Goal: Task Accomplishment & Management: Manage account settings

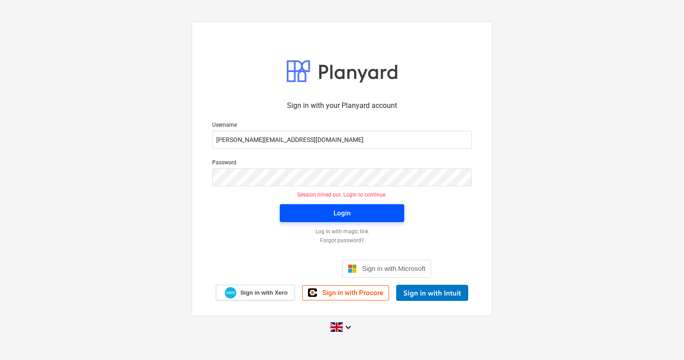
click at [369, 207] on span "Login" at bounding box center [342, 213] width 103 height 12
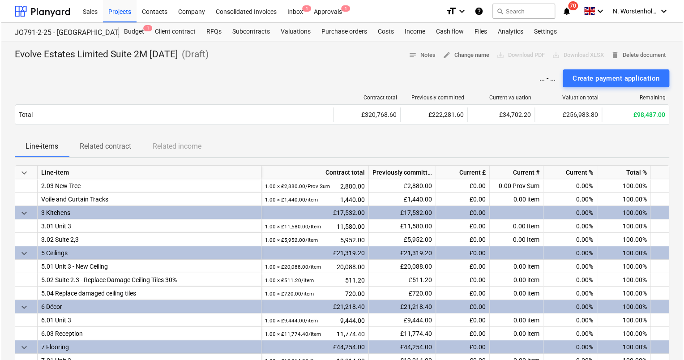
scroll to position [82, 0]
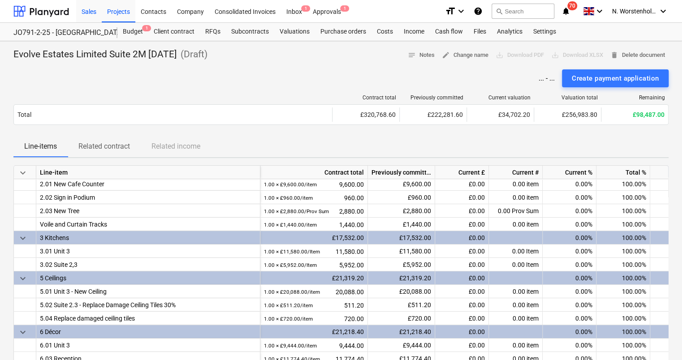
click at [89, 12] on div "Sales" at bounding box center [89, 11] width 26 height 23
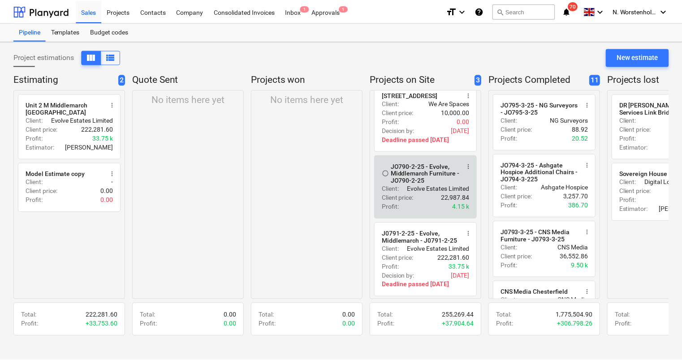
scroll to position [13, 0]
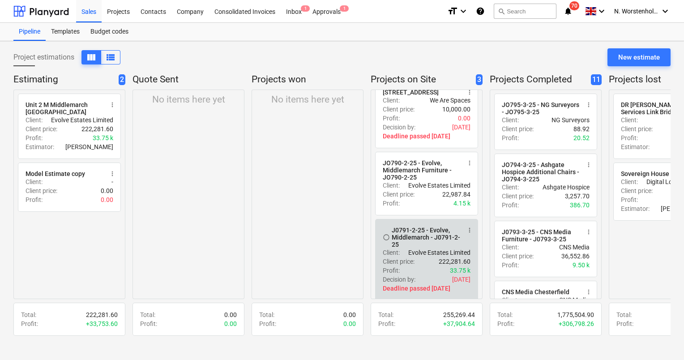
click at [408, 231] on div "J0791-2-25 - Evolve, Middlemarch - J0791-2-25" at bounding box center [426, 237] width 69 height 21
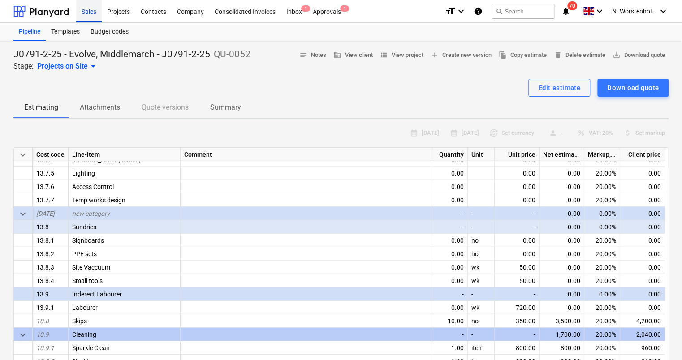
click at [91, 13] on div "Sales" at bounding box center [89, 11] width 26 height 23
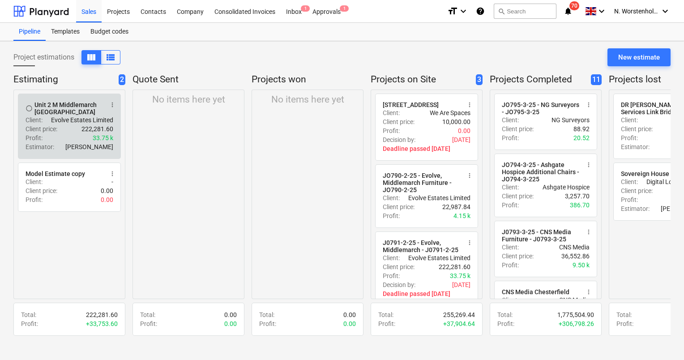
click at [63, 100] on div "radio_button_unchecked Unit 2 M Middlemarch [GEOGRAPHIC_DATA] more_vert Client …" at bounding box center [69, 126] width 103 height 65
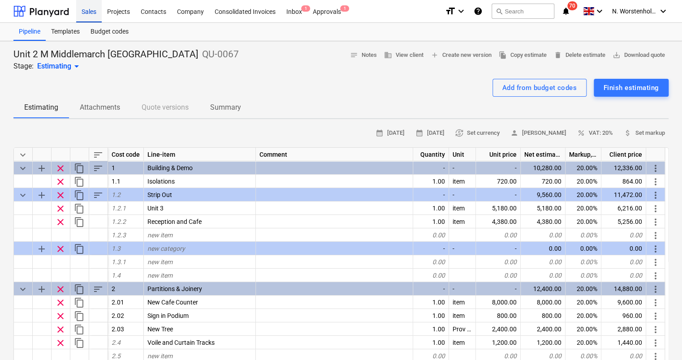
click at [91, 12] on div "Sales" at bounding box center [89, 11] width 26 height 23
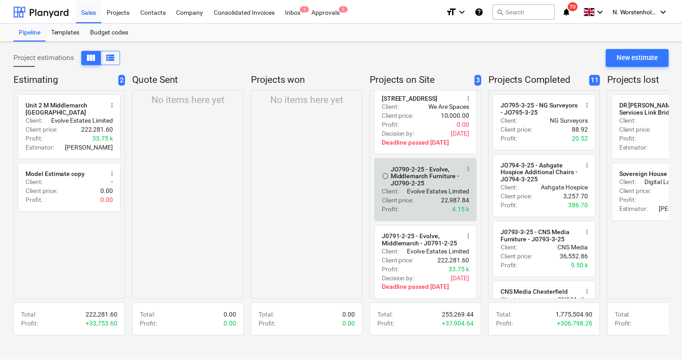
scroll to position [13, 0]
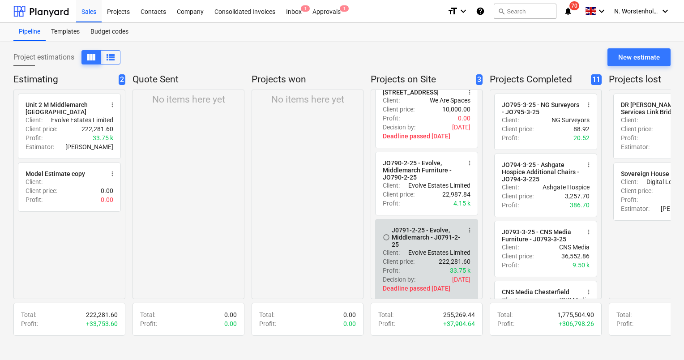
click at [410, 233] on div "J0791-2-25 - Evolve, Middlemarch - J0791-2-25" at bounding box center [426, 237] width 69 height 21
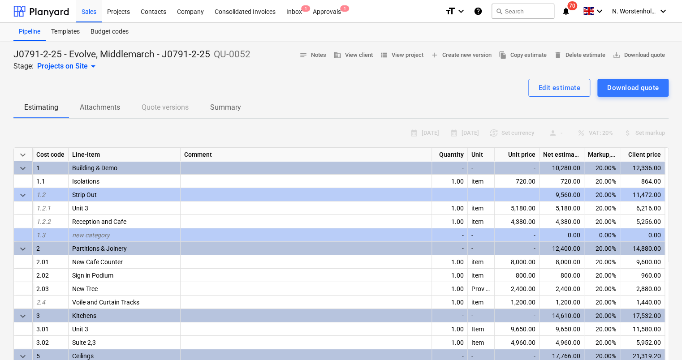
click at [105, 104] on p "Attachments" at bounding box center [100, 107] width 40 height 11
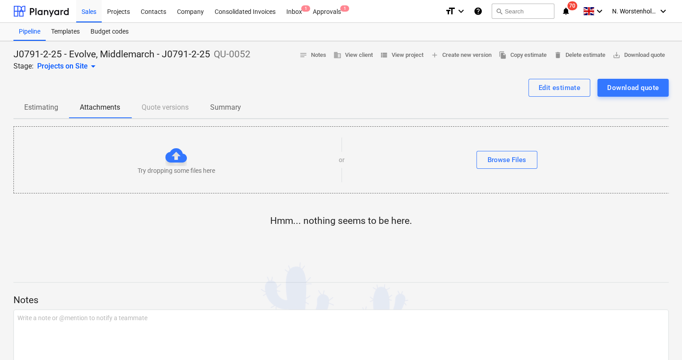
click at [218, 107] on p "Summary" at bounding box center [225, 107] width 31 height 11
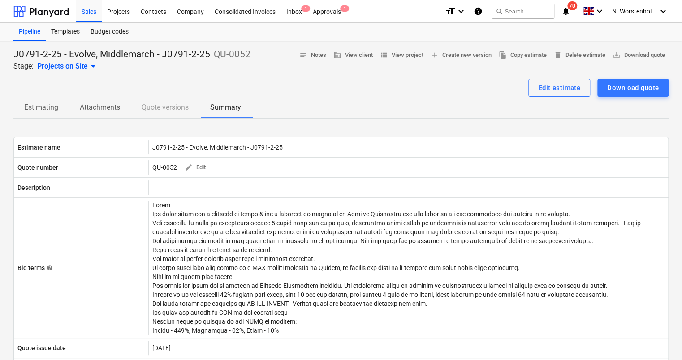
click at [42, 111] on p "Estimating" at bounding box center [41, 107] width 34 height 11
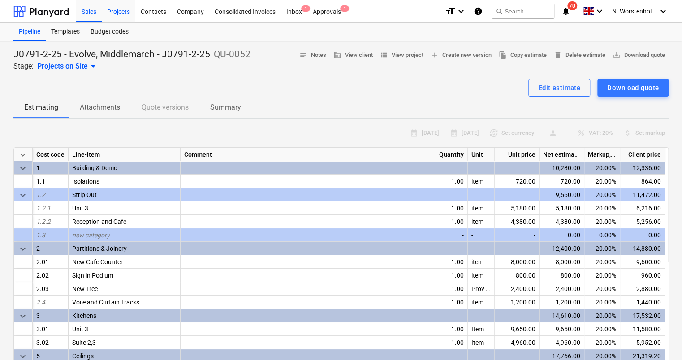
click at [120, 14] on div "Projects" at bounding box center [119, 11] width 34 height 23
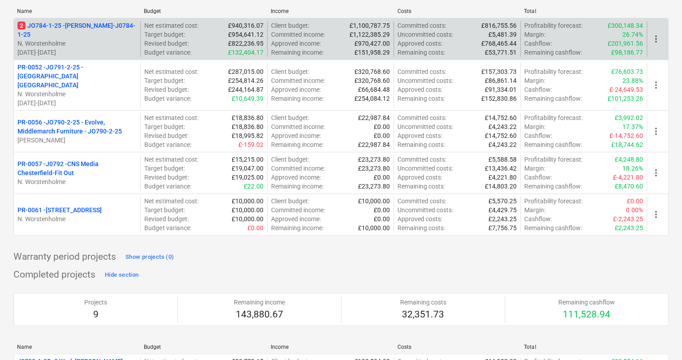
scroll to position [134, 0]
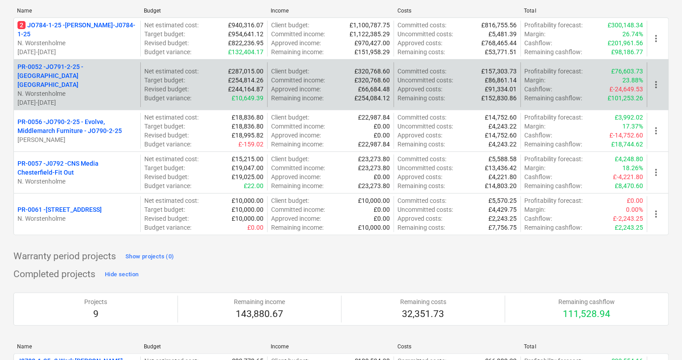
click at [83, 68] on p "PR-0052 - JO791-2-25 - [GEOGRAPHIC_DATA] [GEOGRAPHIC_DATA]" at bounding box center [76, 75] width 119 height 27
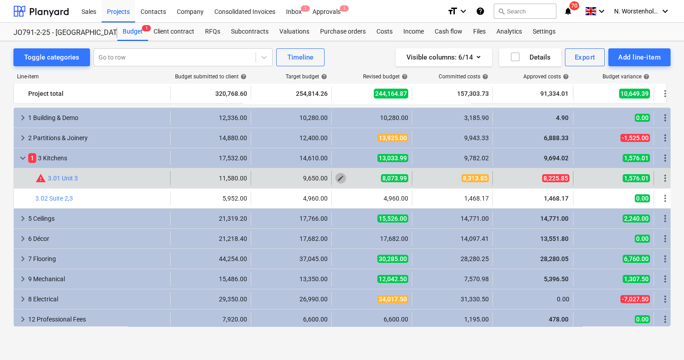
click at [340, 179] on span "edit" at bounding box center [340, 178] width 7 height 7
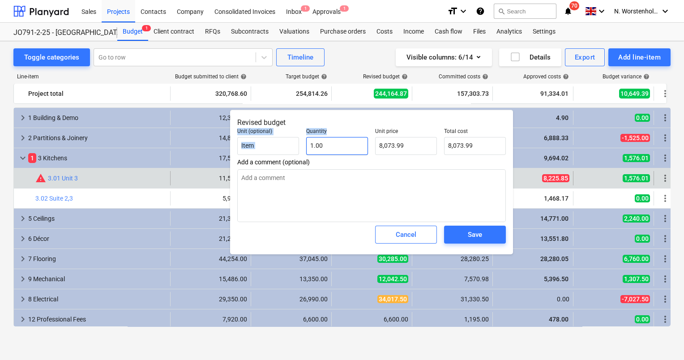
drag, startPoint x: 410, startPoint y: 123, endPoint x: 363, endPoint y: 146, distance: 52.5
click at [361, 148] on div "Revised budget Unit (optional) Item Quantity 1.00 Unit price 8,073.99 Total cos…" at bounding box center [371, 182] width 283 height 145
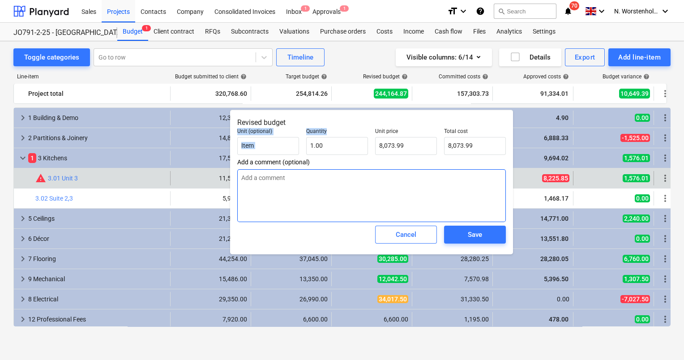
click at [392, 187] on textarea at bounding box center [371, 195] width 269 height 53
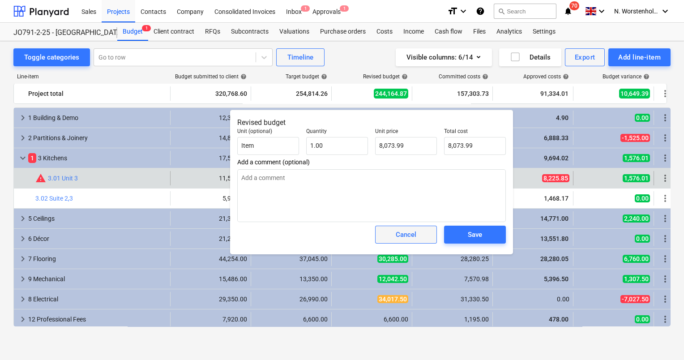
click at [428, 235] on button "Cancel" at bounding box center [406, 235] width 62 height 18
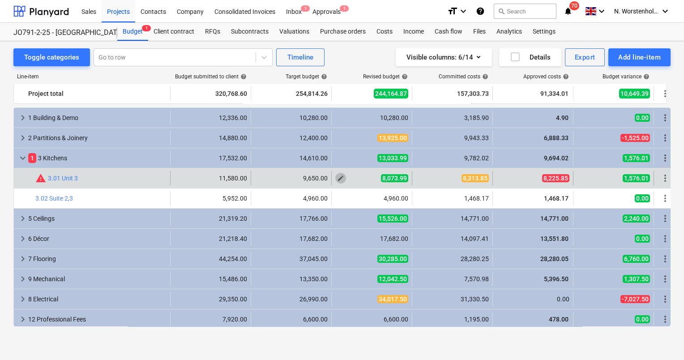
click at [340, 176] on span "edit" at bounding box center [340, 178] width 7 height 7
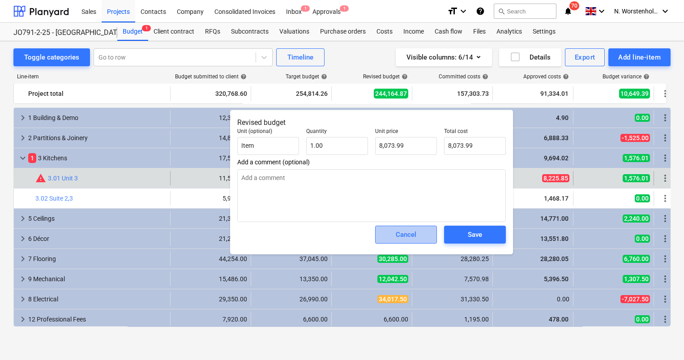
click at [423, 234] on span "Cancel" at bounding box center [405, 235] width 39 height 12
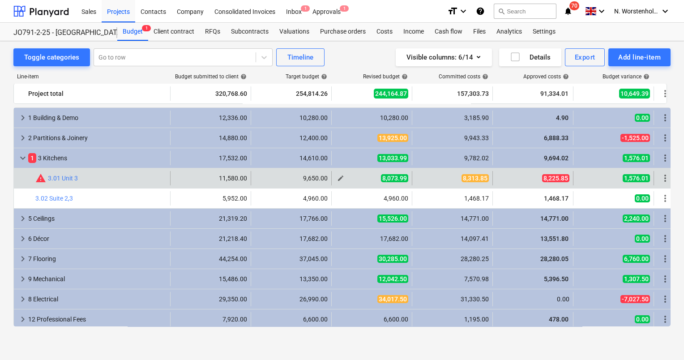
click at [337, 178] on span "edit" at bounding box center [340, 178] width 7 height 7
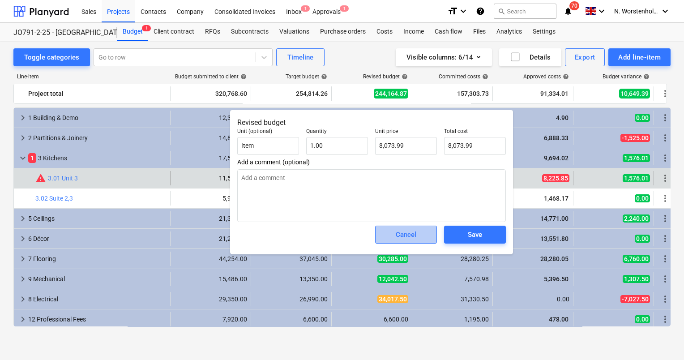
click at [426, 231] on button "Cancel" at bounding box center [406, 235] width 62 height 18
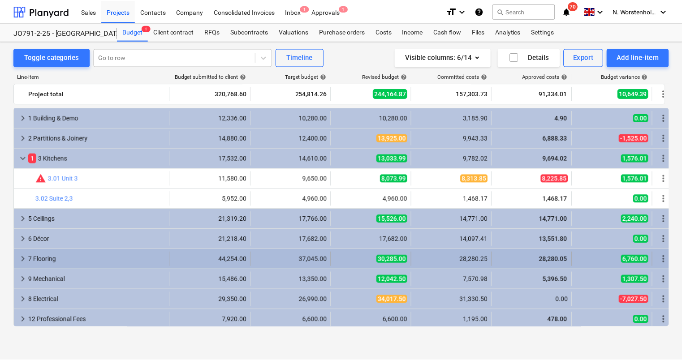
scroll to position [0, 9]
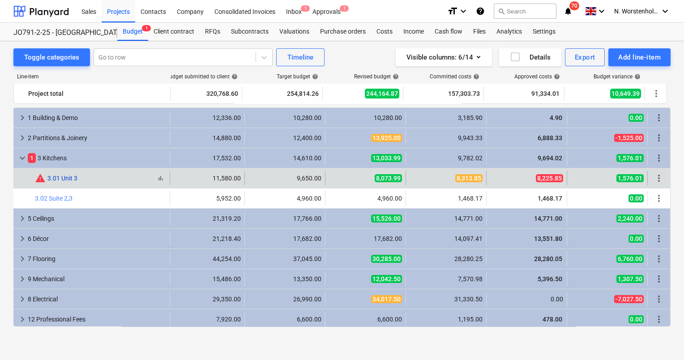
click at [59, 177] on link "3.01 Unit 3" at bounding box center [62, 178] width 30 height 7
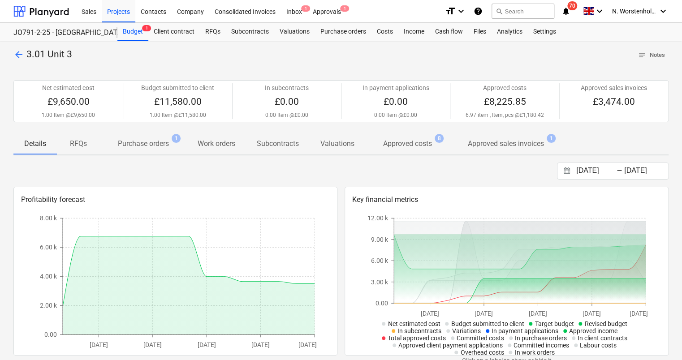
click at [21, 53] on span "arrow_back" at bounding box center [18, 54] width 11 height 11
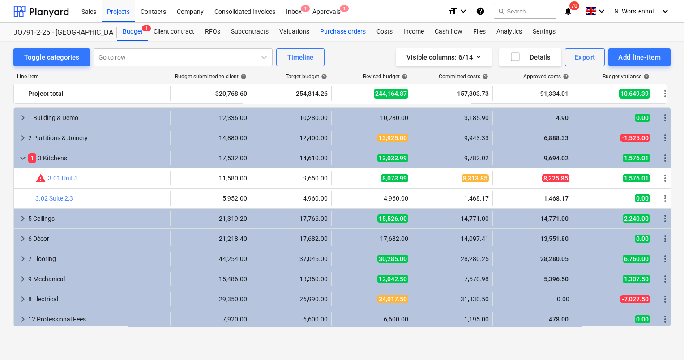
click at [353, 32] on div "Purchase orders" at bounding box center [343, 32] width 56 height 18
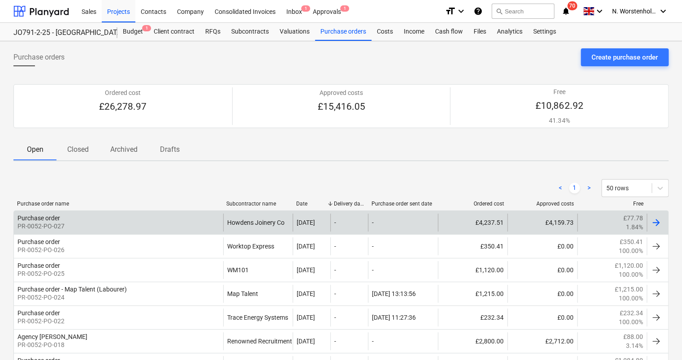
click at [39, 218] on div "Purchase order" at bounding box center [38, 218] width 43 height 7
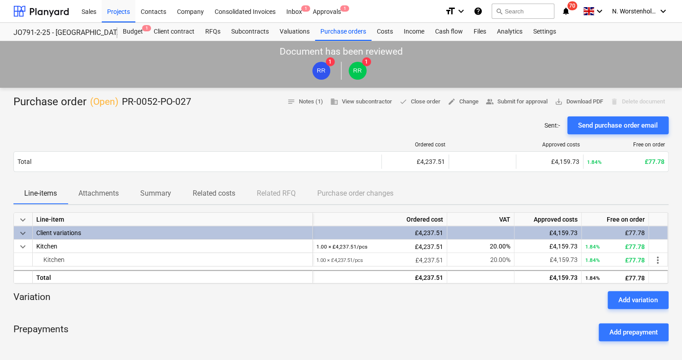
click at [108, 194] on p "Attachments" at bounding box center [98, 193] width 40 height 11
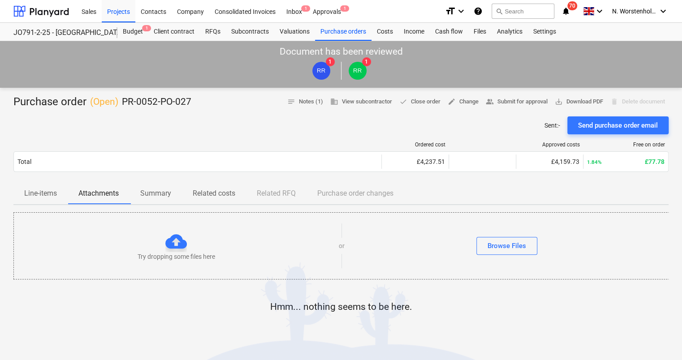
click at [144, 193] on p "Summary" at bounding box center [155, 193] width 31 height 11
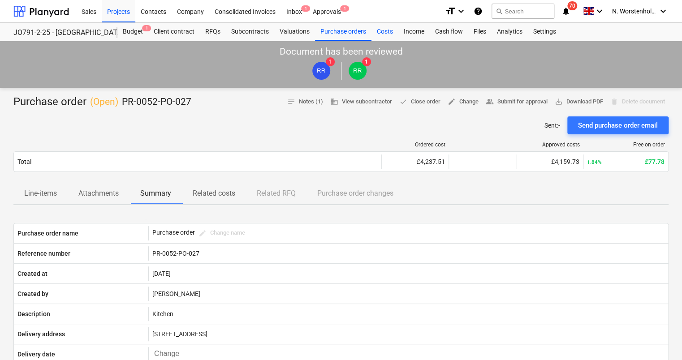
click at [381, 30] on div "Costs" at bounding box center [384, 32] width 27 height 18
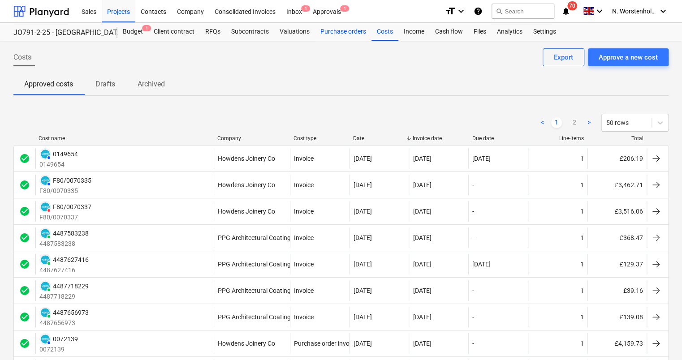
click at [329, 30] on div "Purchase orders" at bounding box center [343, 32] width 56 height 18
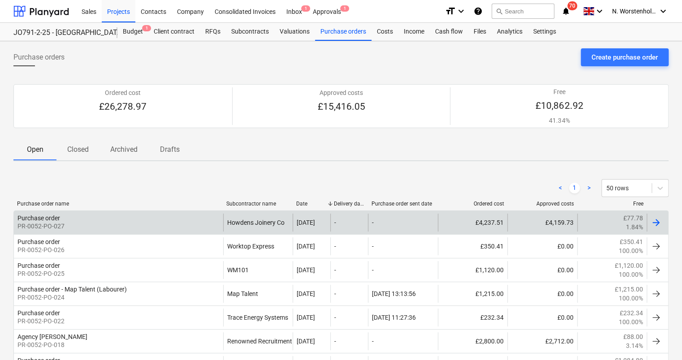
click at [43, 222] on p "PR-0052-PO-027" at bounding box center [40, 226] width 47 height 9
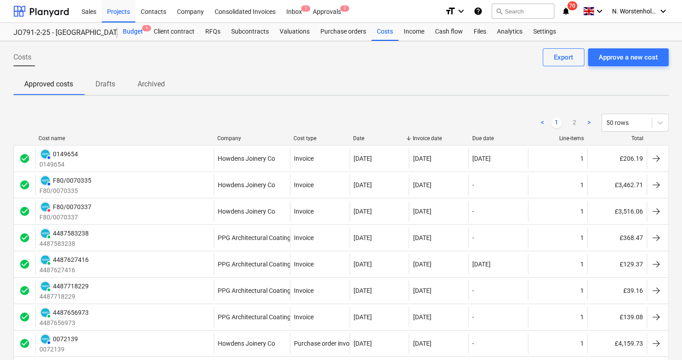
click at [127, 30] on div "Budget 1" at bounding box center [132, 32] width 31 height 18
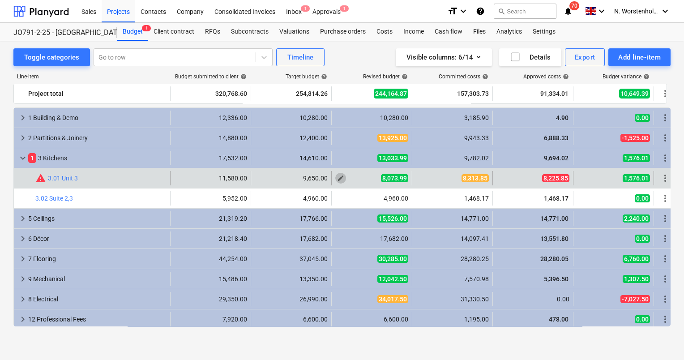
click at [343, 177] on span "edit" at bounding box center [340, 178] width 7 height 7
type textarea "x"
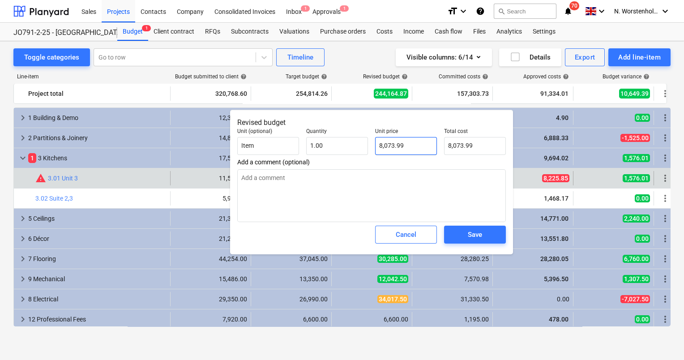
type input "8073.99"
click at [403, 146] on input "8073.99" at bounding box center [406, 146] width 62 height 18
type textarea "x"
type input "8073.9"
type input "8,073.90"
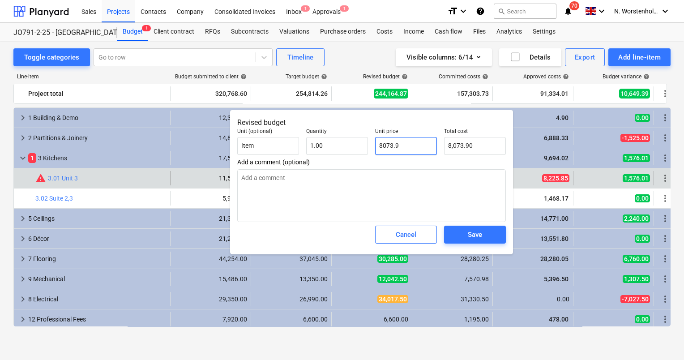
type textarea "x"
type input "8073."
type input "8,073.00"
type textarea "x"
type input "8073"
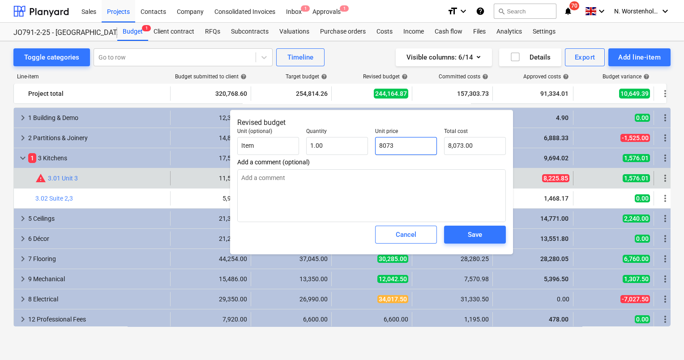
type textarea "x"
type input "807"
type input "807.00"
type textarea "x"
type input "80"
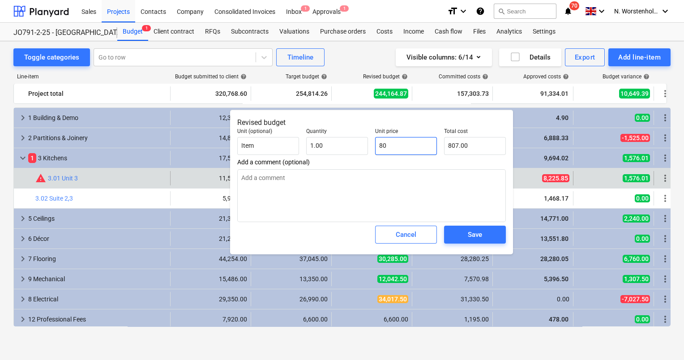
type input "80.00"
type textarea "x"
type input "8"
type input "8.00"
type textarea "x"
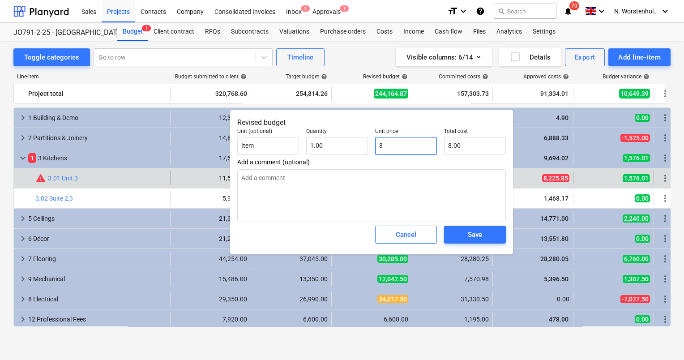
type input "83"
type input "83.00"
type textarea "x"
type input "831"
type input "831.00"
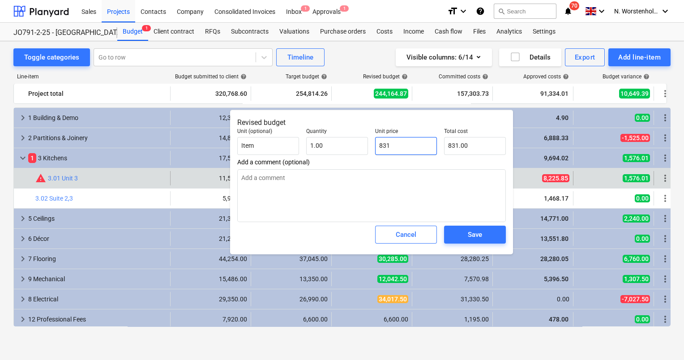
type textarea "x"
type input "8313"
type input "8,313.00"
type textarea "x"
type input "8313."
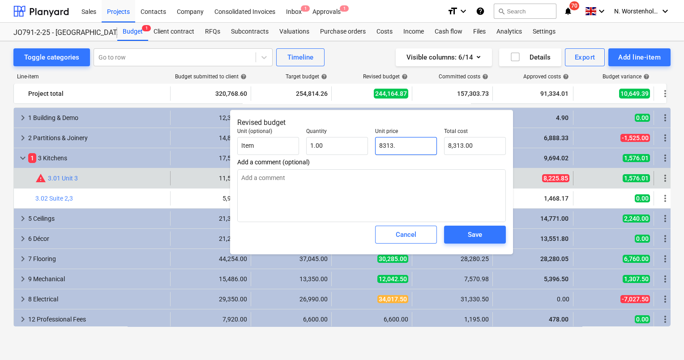
type textarea "x"
type input "8313.8"
type input "8,313.80"
type textarea "x"
type input "8313.85"
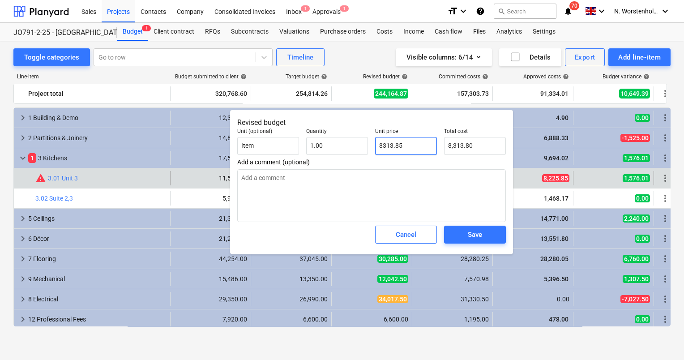
type input "8,313.85"
type input "8313.85"
type textarea "x"
type input "8,313.85"
click at [475, 233] on div "Save" at bounding box center [475, 235] width 14 height 12
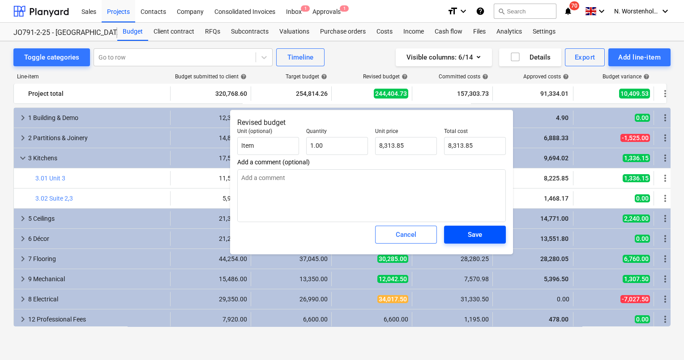
type textarea "x"
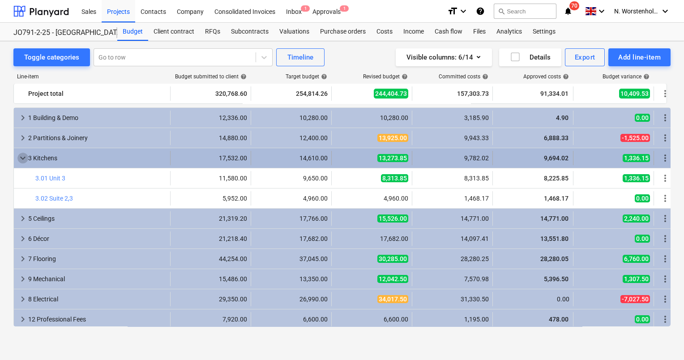
click at [22, 158] on span "keyboard_arrow_down" at bounding box center [22, 158] width 11 height 11
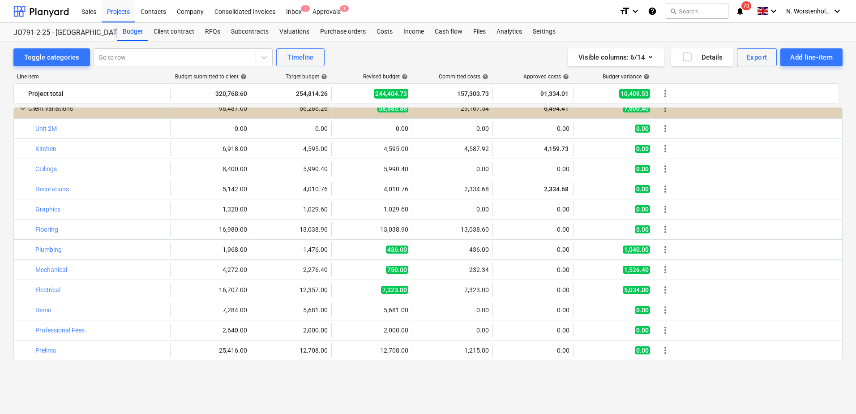
scroll to position [697, 0]
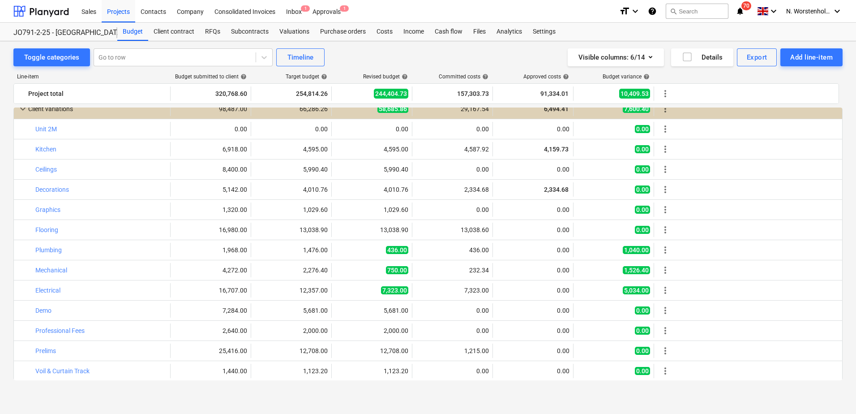
scroll to position [876, 0]
click at [796, 55] on div "Add line-item" at bounding box center [811, 58] width 43 height 12
click at [786, 107] on div "Add client variation" at bounding box center [796, 111] width 93 height 16
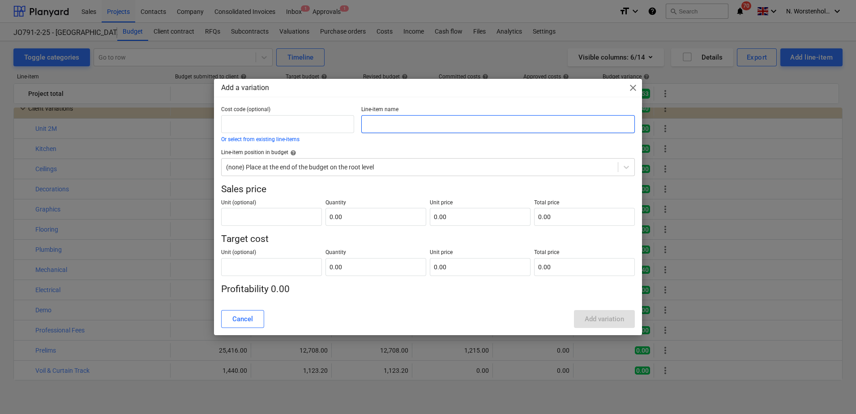
click at [380, 127] on input "text" at bounding box center [498, 124] width 274 height 18
type input "Furniture"
click at [275, 215] on input "text" at bounding box center [271, 217] width 101 height 18
click at [345, 214] on input "0.00" at bounding box center [376, 217] width 101 height 18
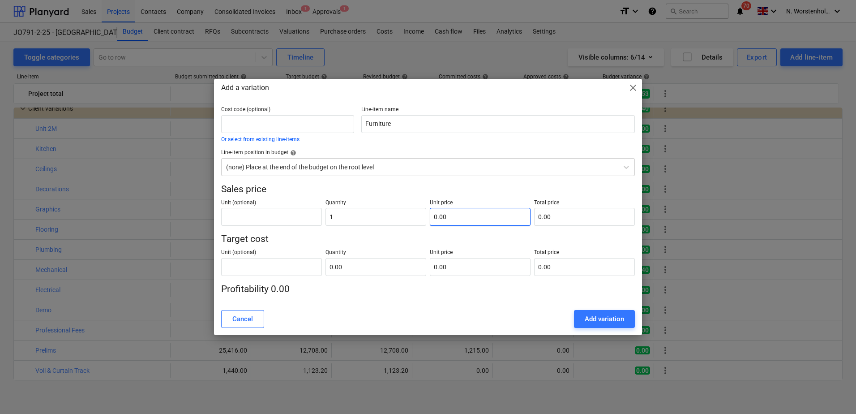
type input "1.00"
click at [432, 219] on input "text" at bounding box center [480, 217] width 101 height 18
type input "6"
type input "6.00"
type input "66"
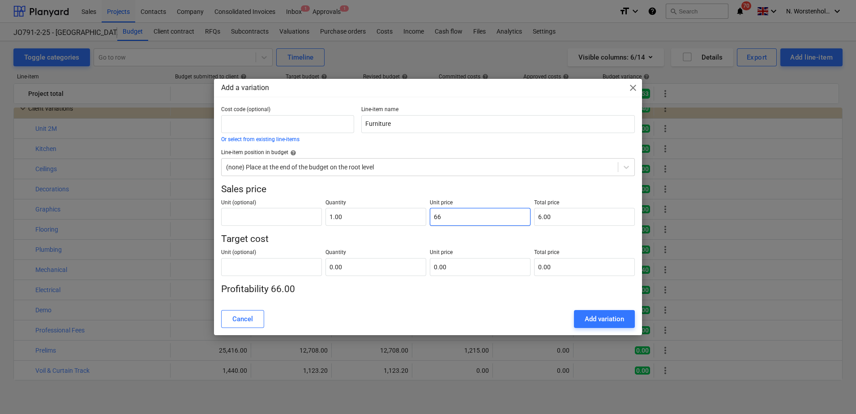
type input "66.00"
type input "660"
type input "660.00"
type input "6606"
type input "6,606.00"
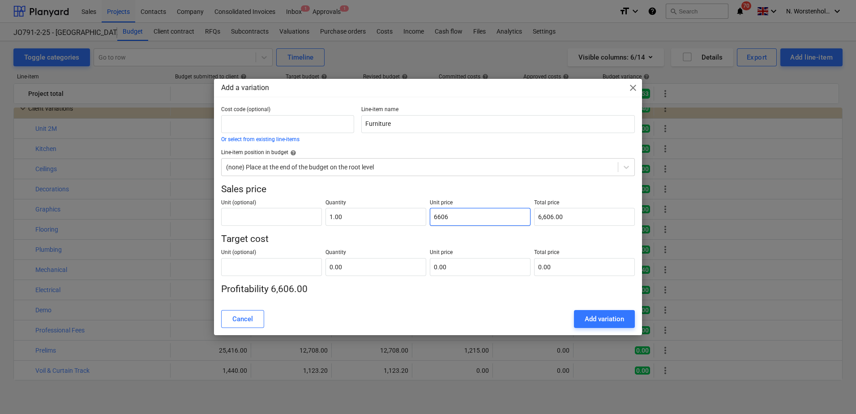
type input "66064"
type input "66,064.00"
click at [486, 301] on div "Cost code (optional) Or select from existing line-items Line-item name Furnitur…" at bounding box center [428, 204] width 428 height 197
click at [352, 271] on input "text" at bounding box center [376, 267] width 101 height 18
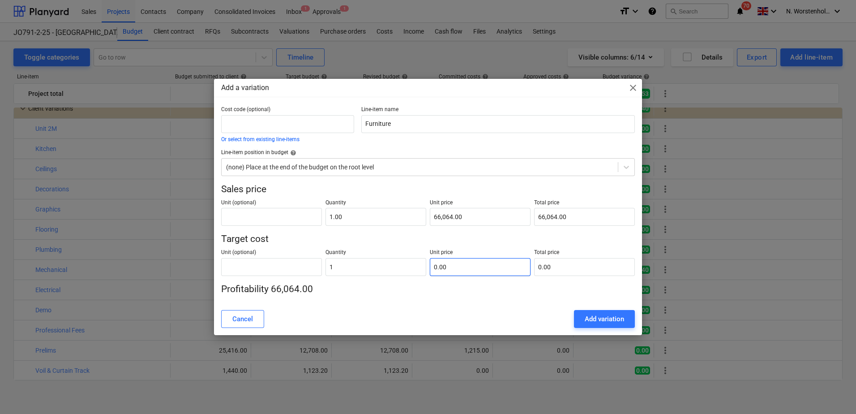
type input "1.00"
click at [451, 271] on input "text" at bounding box center [480, 267] width 101 height 18
type input "4"
type input "4.00"
type input "46+"
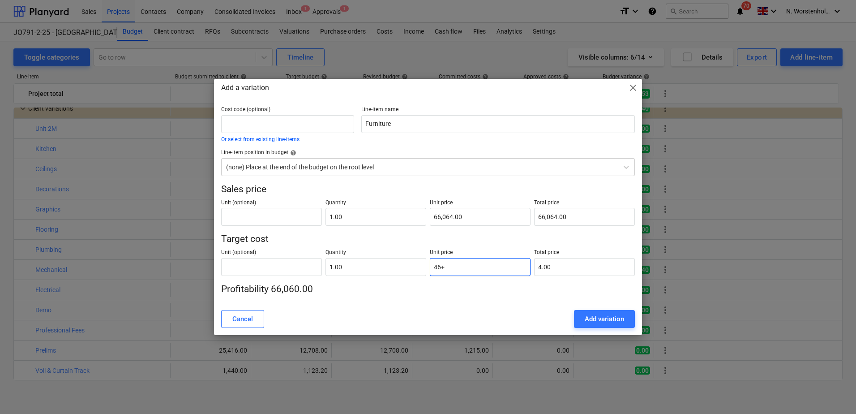
type input "0.00"
click at [444, 266] on input "46+244.8" at bounding box center [480, 267] width 101 height 18
type input "46244.8"
type input "46,244.80"
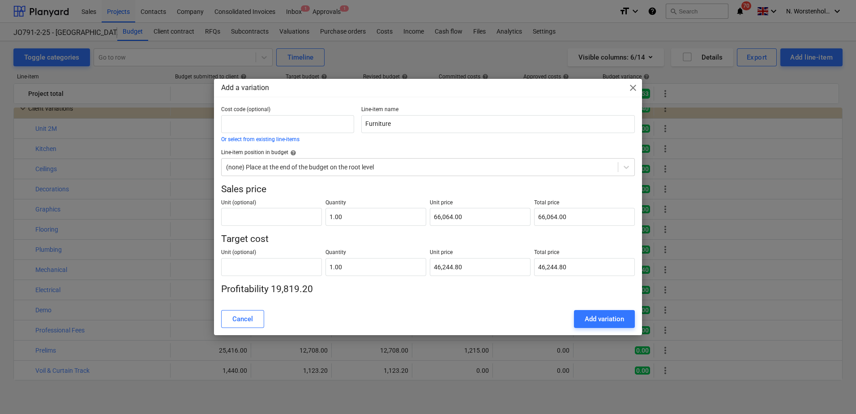
click at [518, 305] on div "Add a variation close Cost code (optional) Or select from existing line-items L…" at bounding box center [428, 207] width 428 height 257
click at [588, 314] on div "Add variation" at bounding box center [604, 319] width 39 height 12
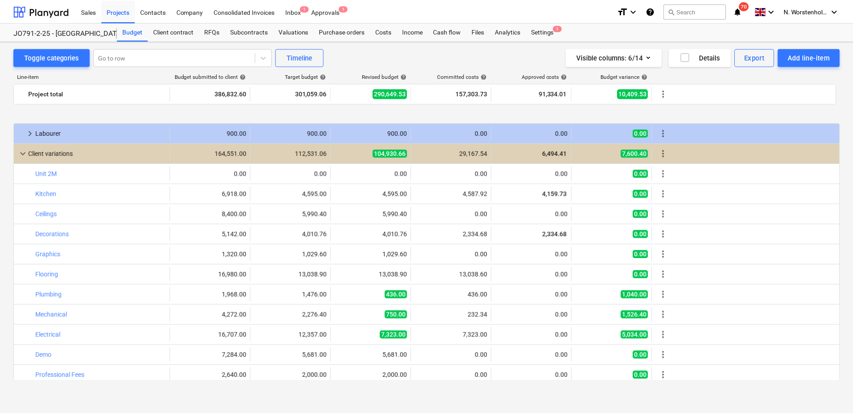
scroll to position [896, 0]
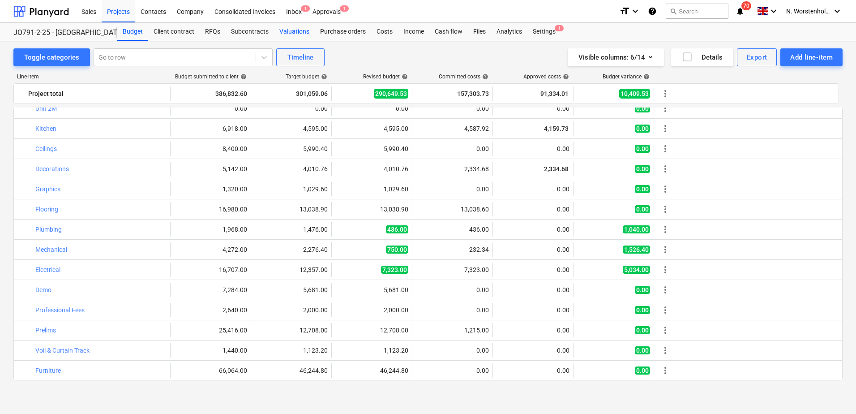
click at [288, 28] on div "Valuations" at bounding box center [294, 32] width 41 height 18
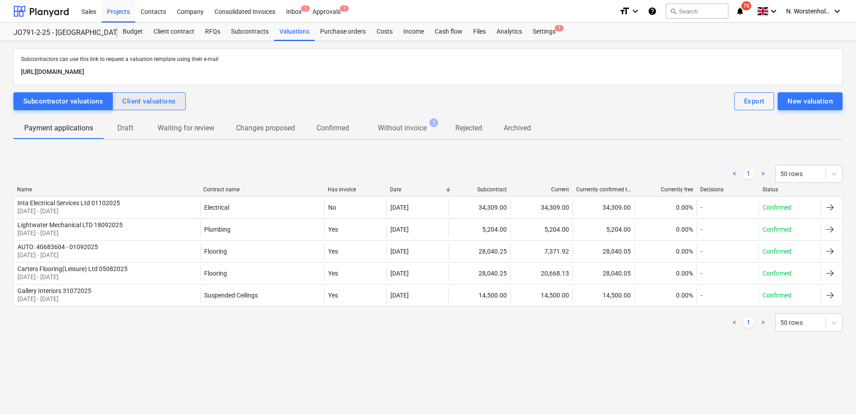
click at [153, 101] on div "Client valuations" at bounding box center [148, 101] width 53 height 12
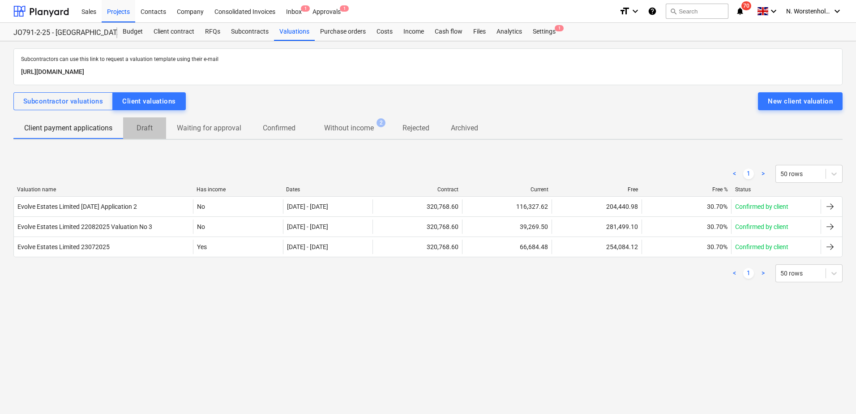
click at [147, 130] on p "Draft" at bounding box center [144, 128] width 21 height 11
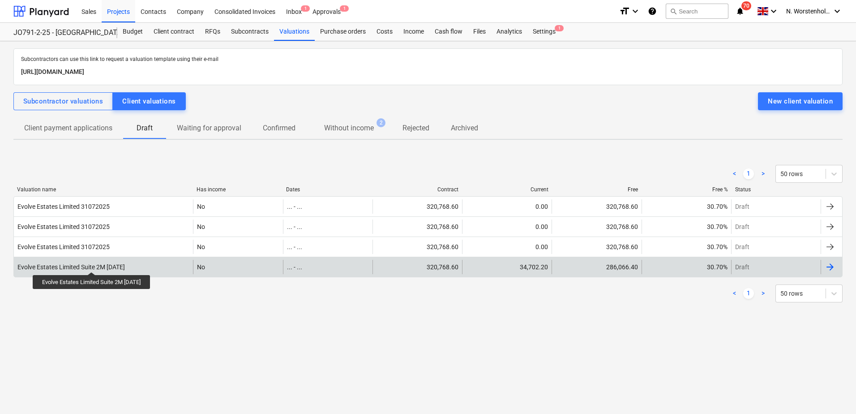
click at [99, 264] on div "Evolve Estates Limited Suite 2M [DATE]" at bounding box center [70, 266] width 107 height 7
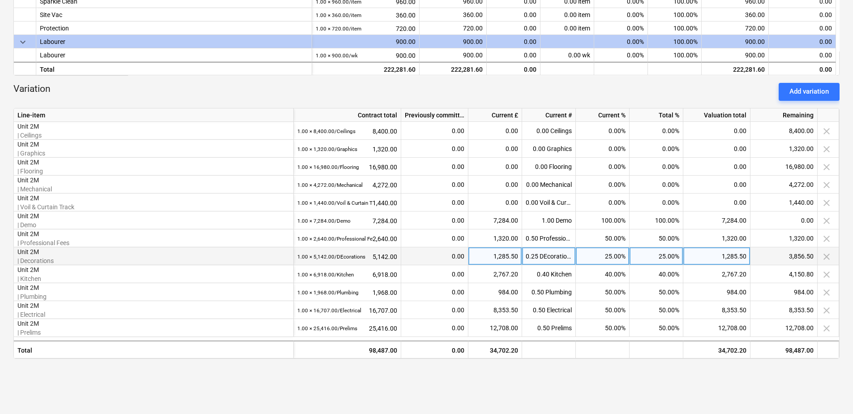
scroll to position [188, 0]
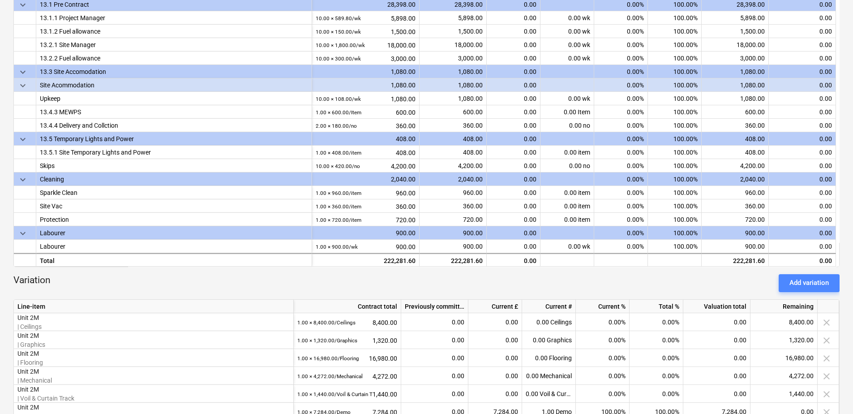
click at [800, 278] on div "Add variation" at bounding box center [809, 283] width 39 height 12
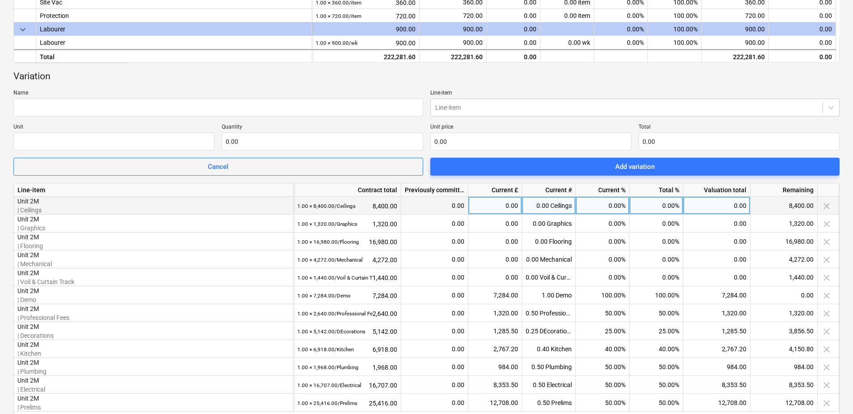
scroll to position [412, 0]
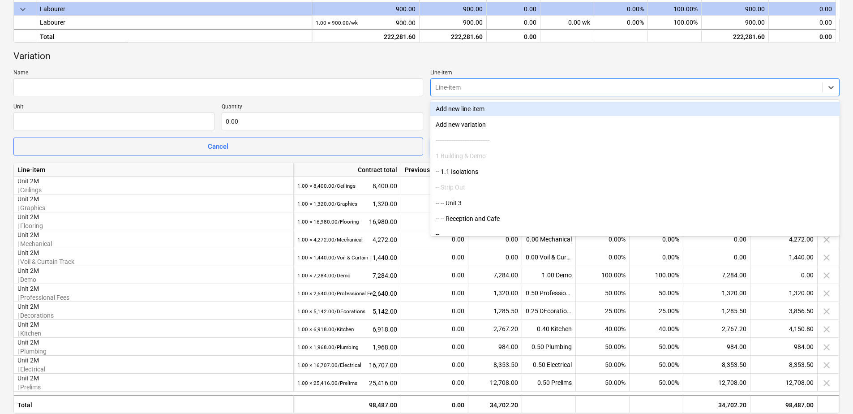
click at [449, 86] on div at bounding box center [626, 87] width 383 height 9
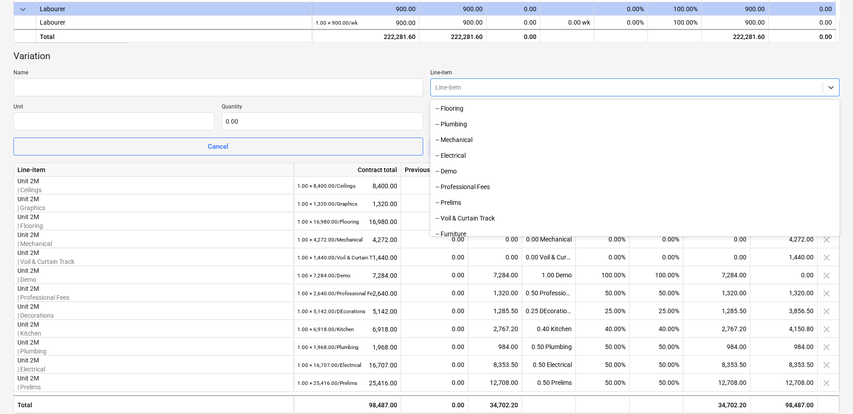
scroll to position [1872, 0]
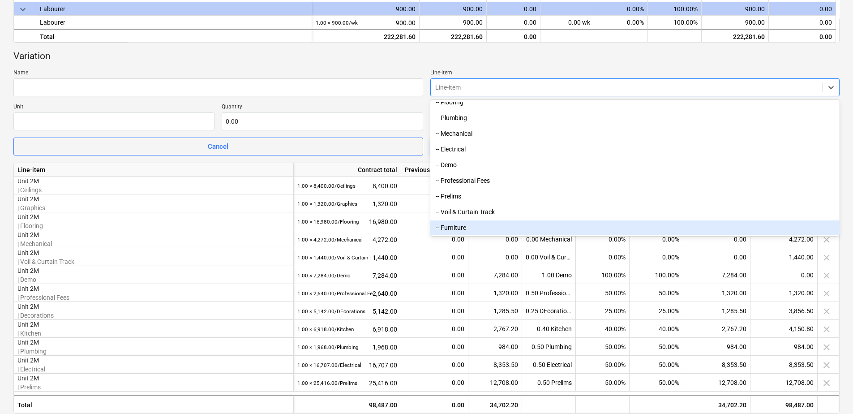
click at [459, 228] on div "-- Furniture" at bounding box center [635, 227] width 410 height 14
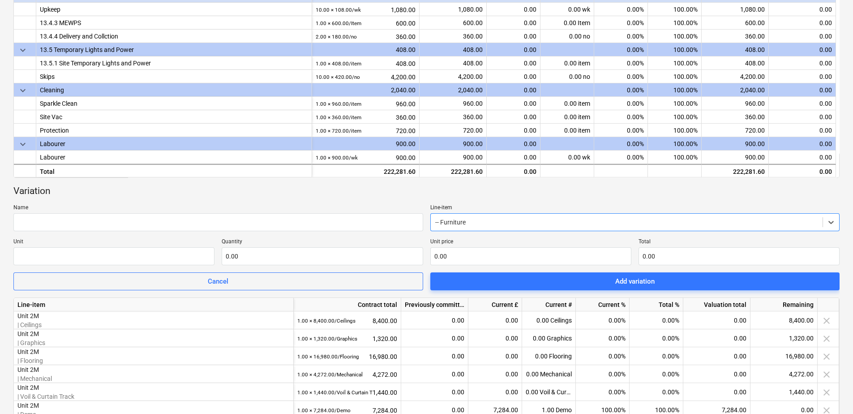
scroll to position [276, 0]
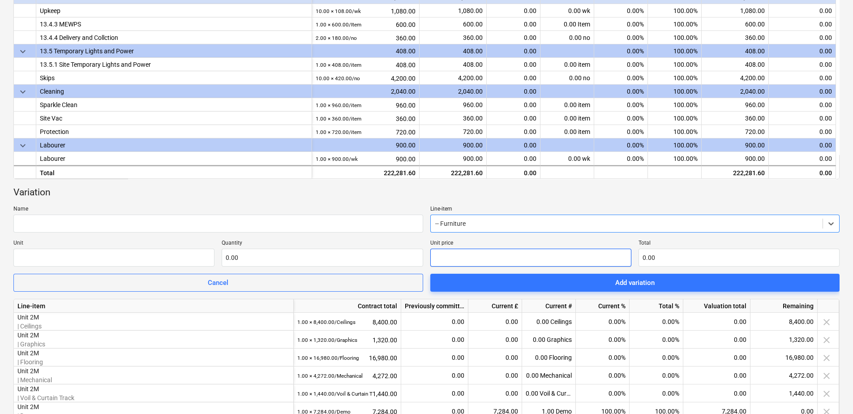
click at [464, 259] on input "text" at bounding box center [530, 258] width 201 height 18
type input "pcs"
type input "4"
type input "1.00"
type input "4.00"
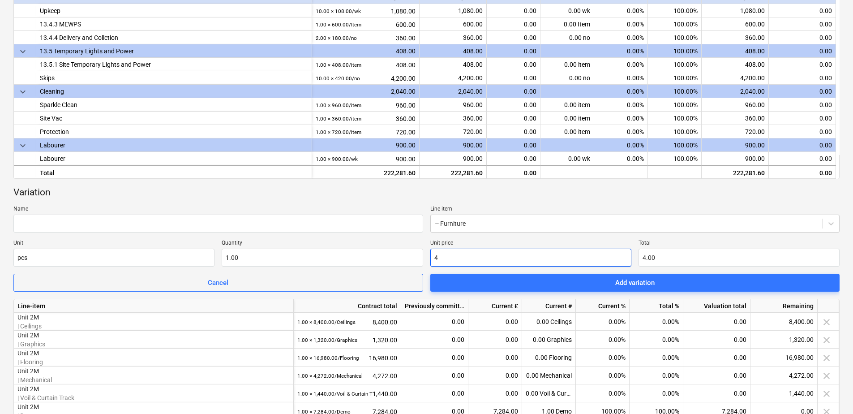
type input "46"
type input "46.00"
type input "462"
type input "462.00"
type input "4624"
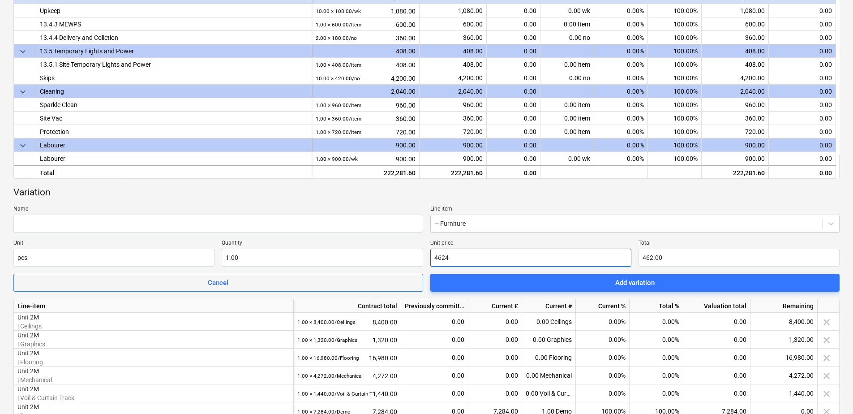
type input "4,624.00"
type input "46244"
type input "46,244.00"
type input "46244.8"
type input "46,244.80"
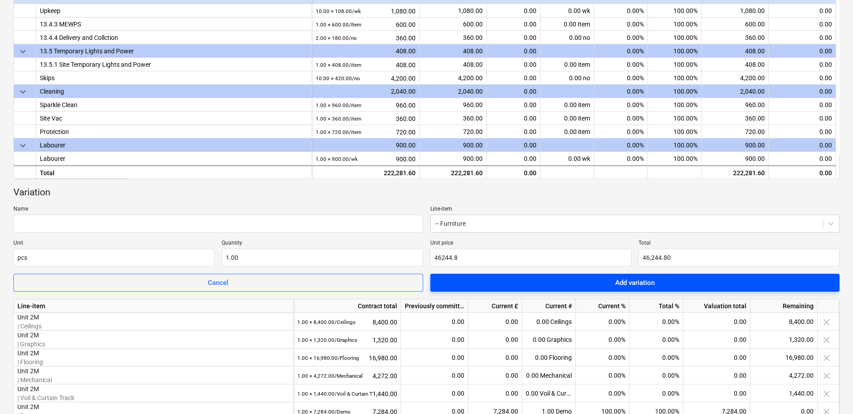
type input "46,244.80"
click at [576, 278] on span "Add variation" at bounding box center [635, 283] width 388 height 12
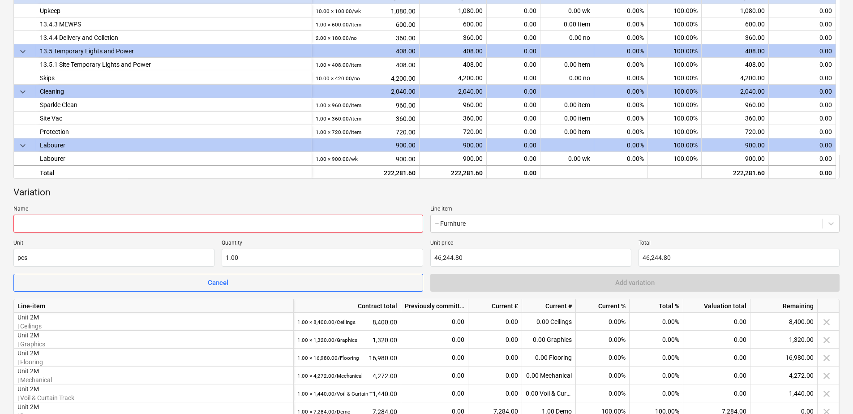
click at [136, 222] on input "text" at bounding box center [218, 224] width 410 height 18
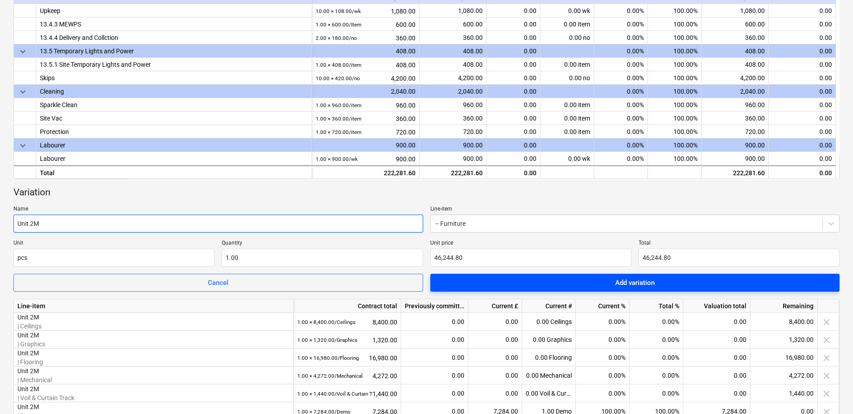
type input "Unit 2M"
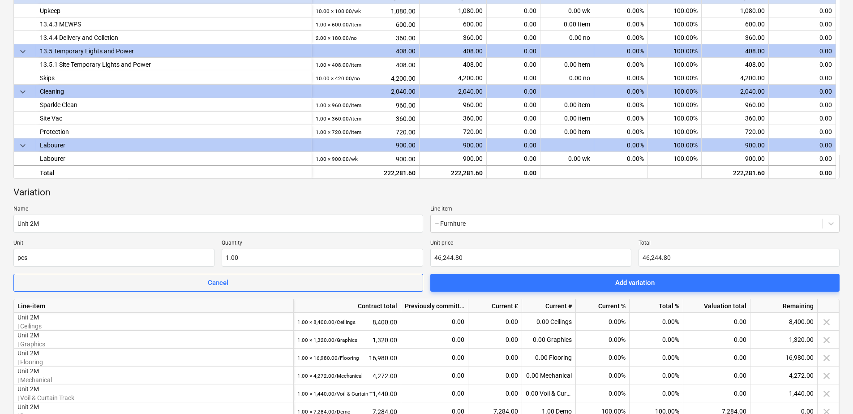
click at [602, 279] on span "Add variation" at bounding box center [635, 283] width 388 height 12
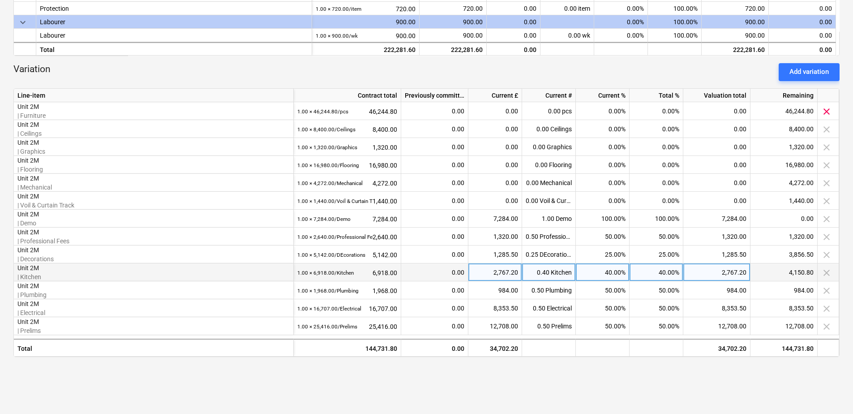
scroll to position [385, 0]
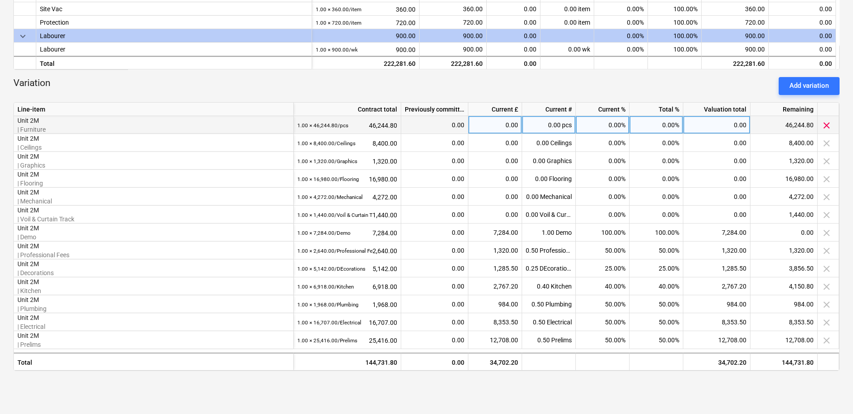
click at [721, 125] on div "0.00" at bounding box center [716, 125] width 67 height 18
type input "50"
click at [662, 124] on div "0.11%" at bounding box center [657, 125] width 54 height 18
type input "50"
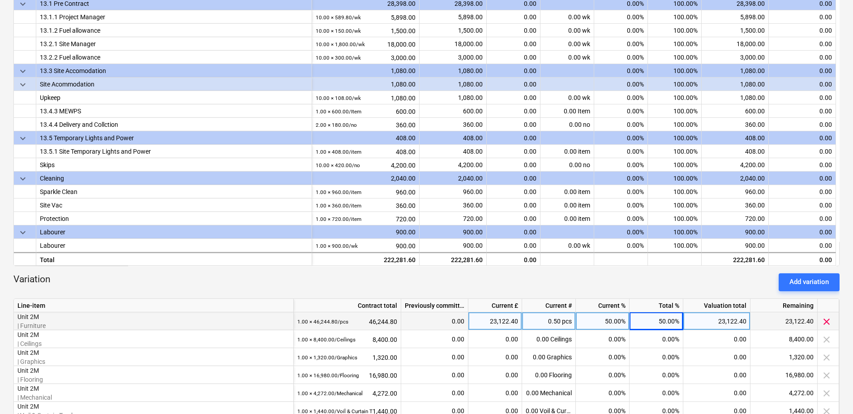
scroll to position [340, 0]
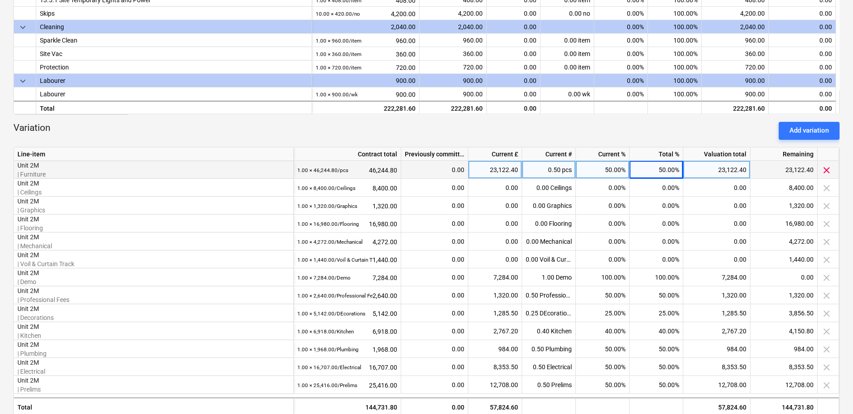
click at [28, 169] on p "Unit 2M" at bounding box center [153, 165] width 272 height 9
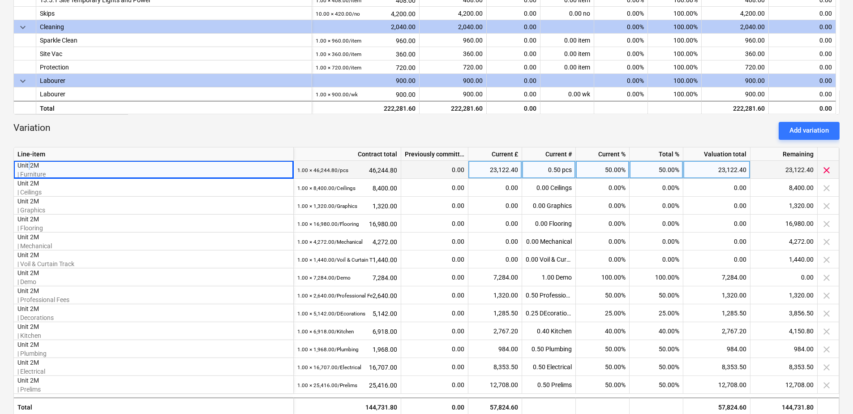
click at [28, 169] on p "Unit 2M" at bounding box center [153, 165] width 272 height 9
click at [388, 167] on div "1.00 × 46,244.80 / pcs 46,244.80" at bounding box center [347, 170] width 100 height 18
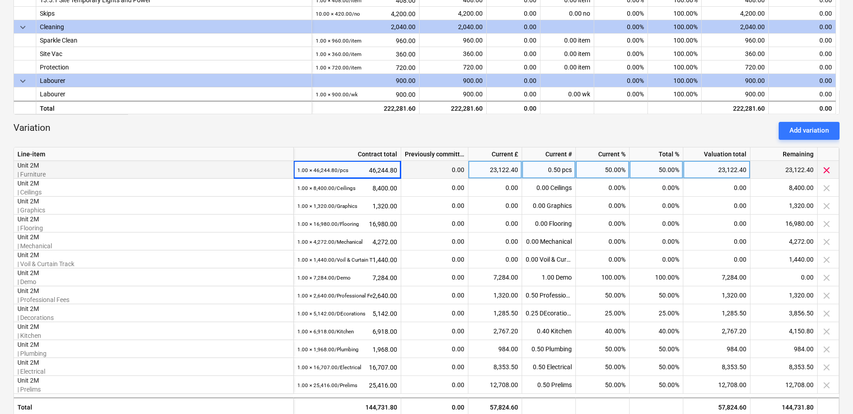
click at [390, 167] on div "1.00 × 46,244.80 / pcs 46,244.80" at bounding box center [347, 170] width 100 height 18
click at [391, 167] on div "1.00 × 46,244.80 / pcs 46,244.80" at bounding box center [347, 170] width 100 height 18
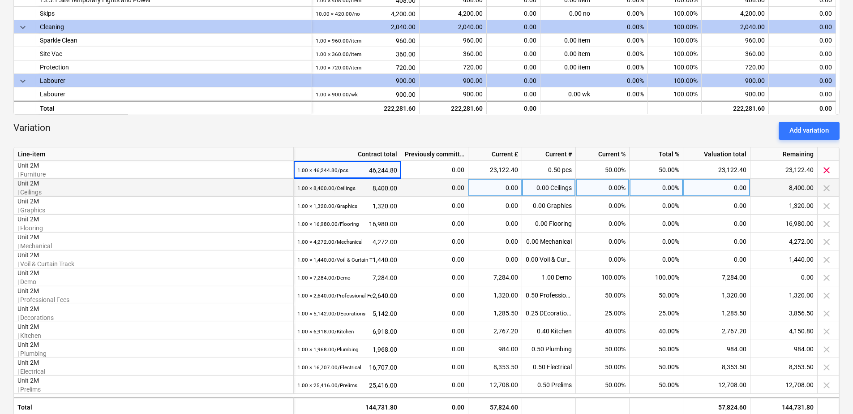
click at [253, 179] on p "Unit 2M" at bounding box center [153, 183] width 272 height 9
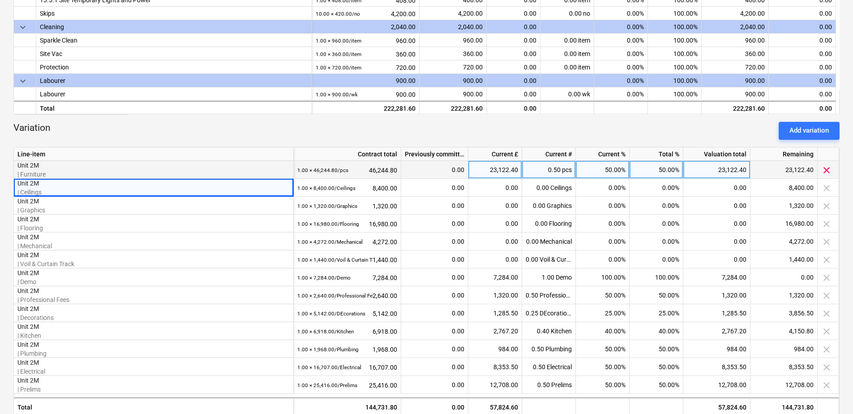
click at [308, 168] on span at bounding box center [308, 170] width 1 height 6
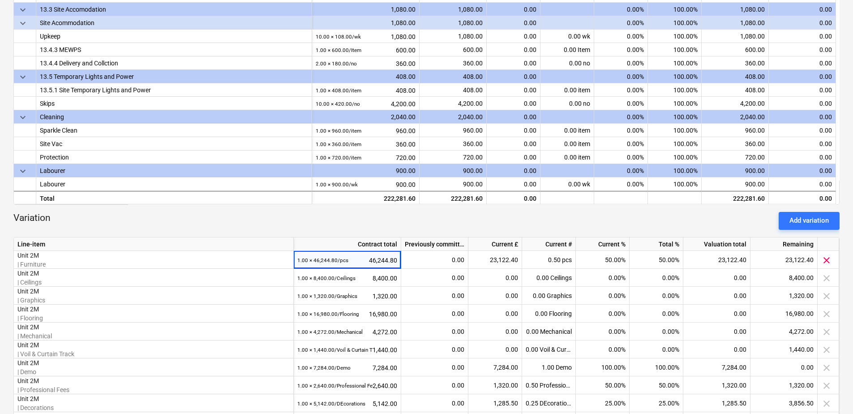
scroll to position [224, 0]
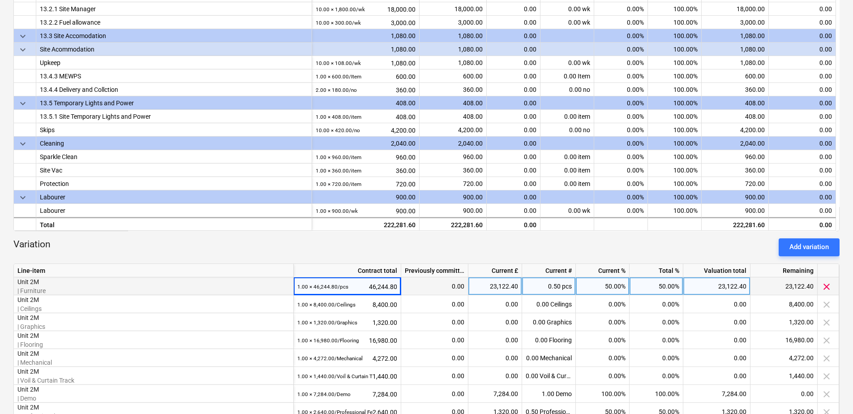
click at [32, 281] on p "Unit 2M" at bounding box center [153, 281] width 272 height 9
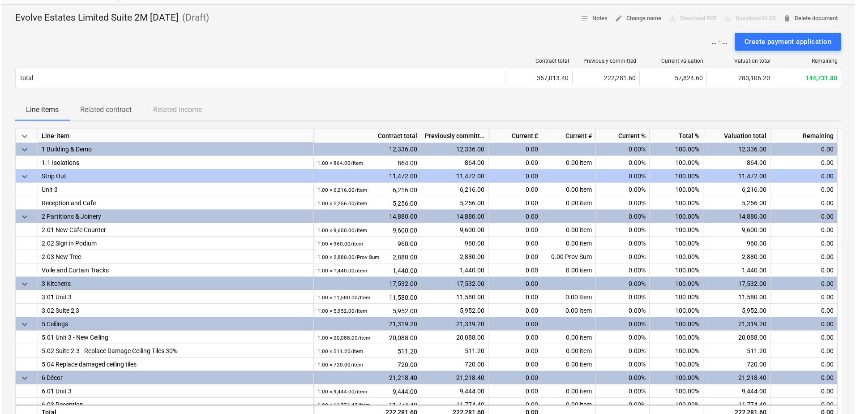
scroll to position [0, 0]
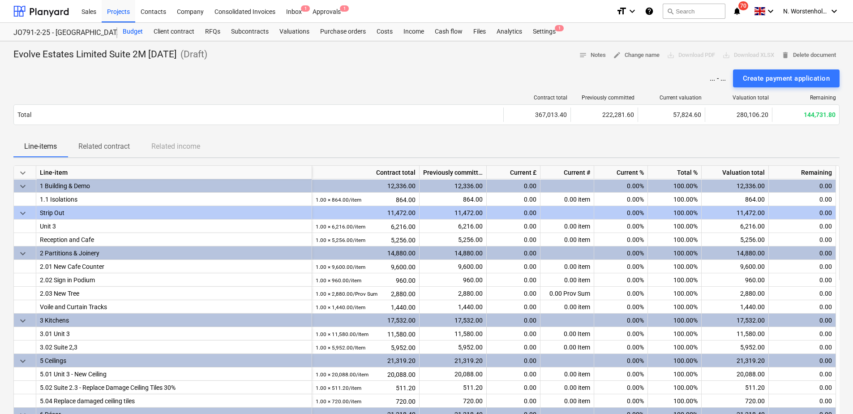
click at [134, 29] on div "Budget" at bounding box center [132, 32] width 31 height 18
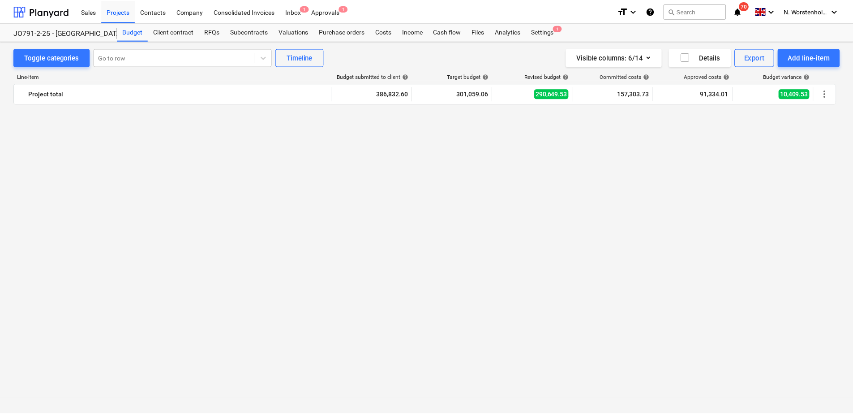
scroll to position [896, 0]
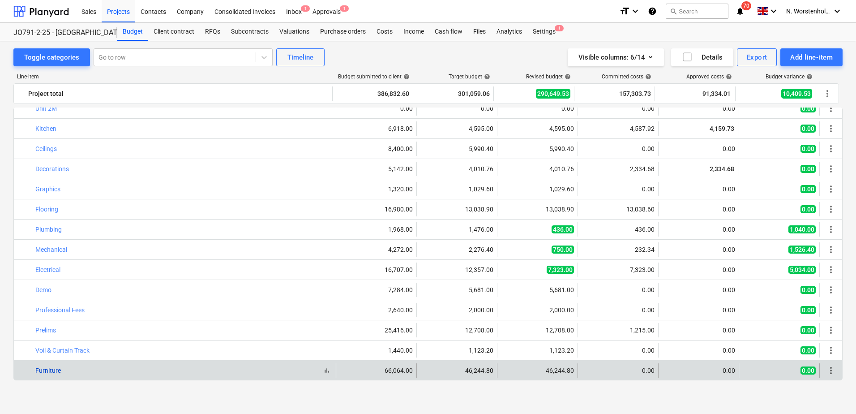
click at [50, 368] on link "Furniture" at bounding box center [48, 370] width 26 height 7
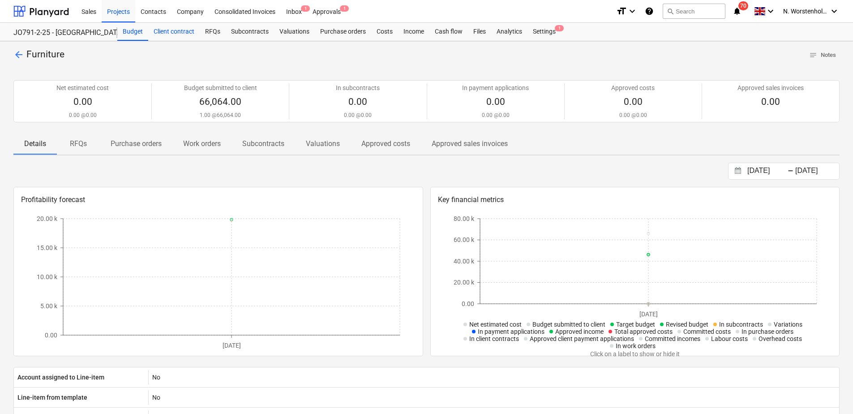
click at [185, 26] on div "Client contract" at bounding box center [174, 32] width 52 height 18
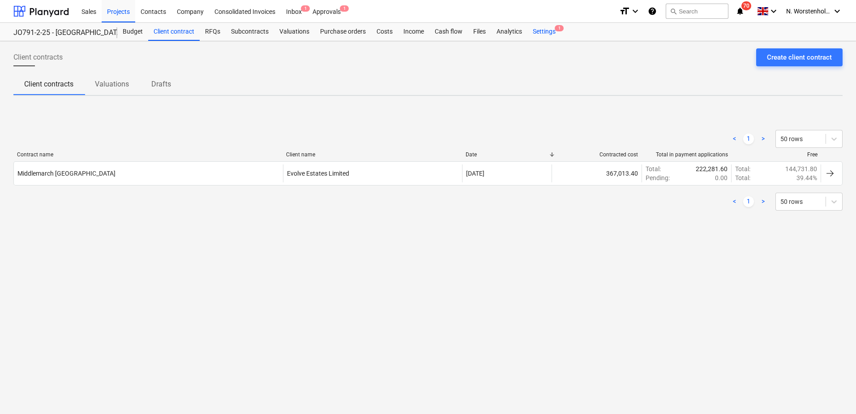
click at [545, 28] on div "Settings 1" at bounding box center [545, 32] width 34 height 18
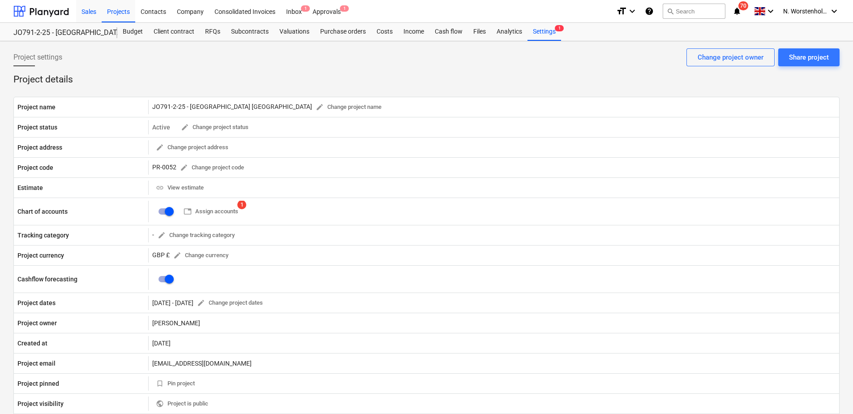
click at [87, 9] on div "Sales" at bounding box center [89, 11] width 26 height 23
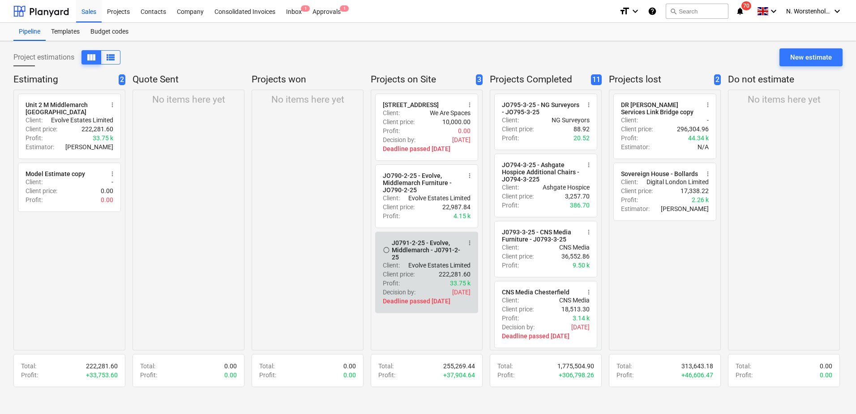
click at [402, 254] on div "J0791-2-25 - Evolve, Middlemarch - J0791-2-25" at bounding box center [426, 249] width 69 height 21
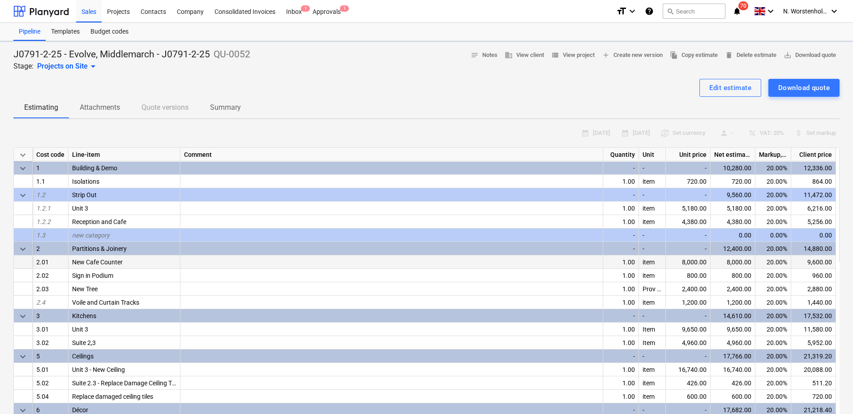
type textarea "x"
click at [120, 14] on div "Projects" at bounding box center [119, 11] width 34 height 23
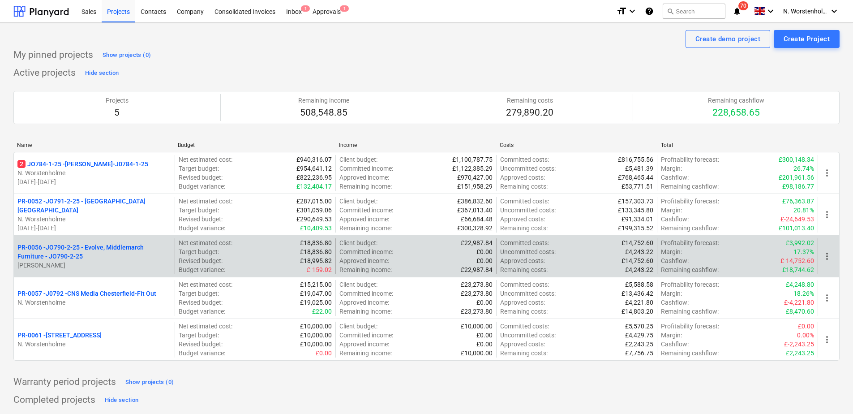
click at [104, 246] on p "PR-0056 - JO790-2-25 - Evolve, Middlemarch Furniture - JO790-2-25" at bounding box center [94, 252] width 154 height 18
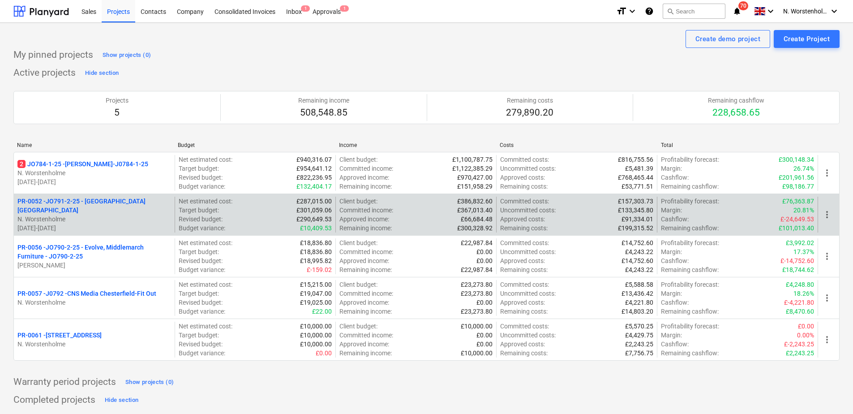
click at [112, 204] on p "PR-0052 - JO791-2-25 - [GEOGRAPHIC_DATA] [GEOGRAPHIC_DATA]" at bounding box center [94, 206] width 154 height 18
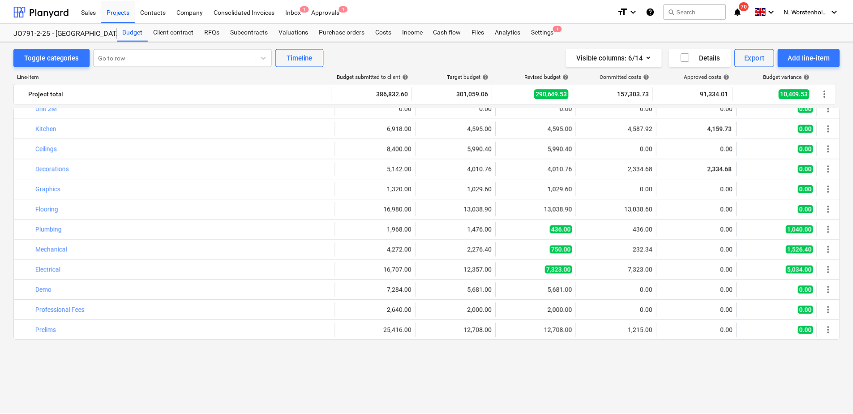
scroll to position [807, 0]
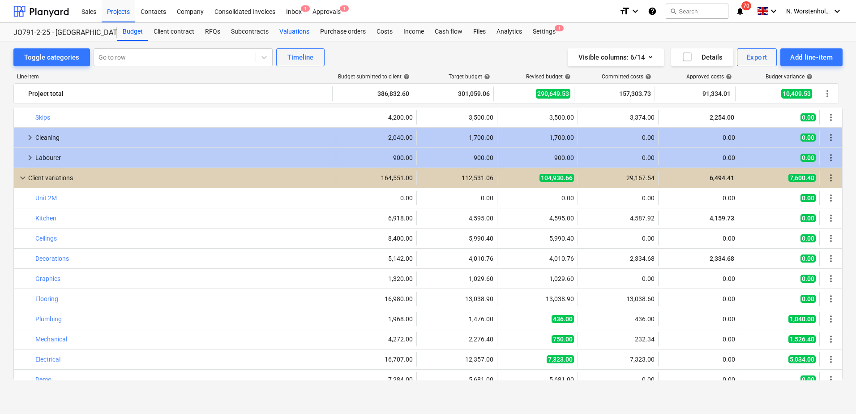
click at [286, 31] on div "Valuations" at bounding box center [294, 32] width 41 height 18
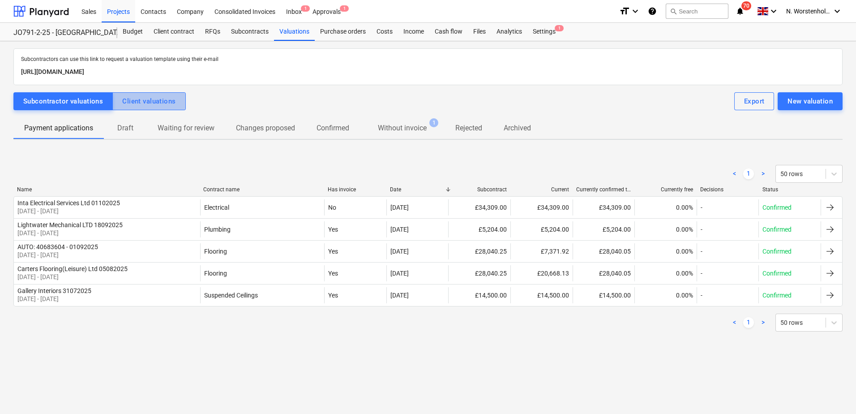
click at [146, 99] on div "Client valuations" at bounding box center [148, 101] width 53 height 12
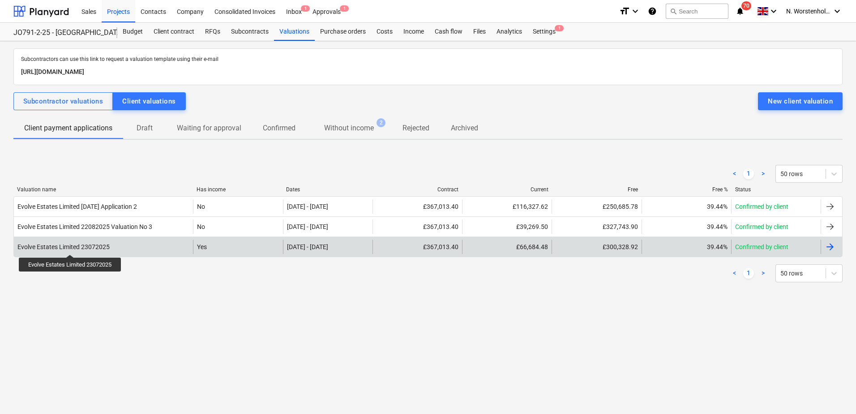
click at [71, 246] on div "Evolve Estates Limited 23072025" at bounding box center [63, 246] width 92 height 7
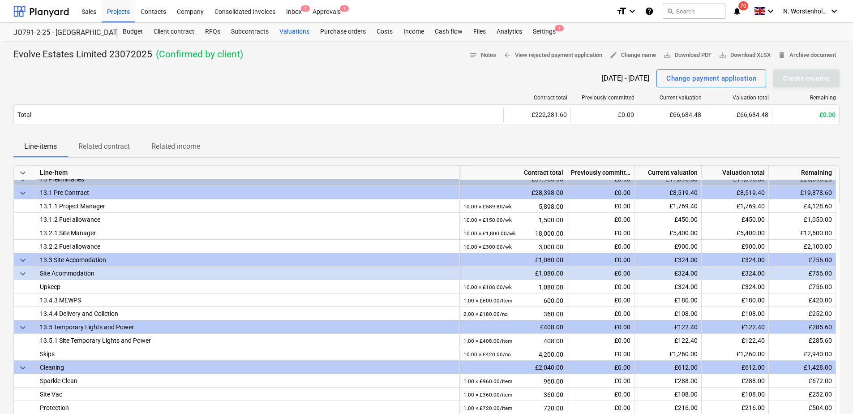
click at [292, 30] on div "Valuations" at bounding box center [294, 32] width 41 height 18
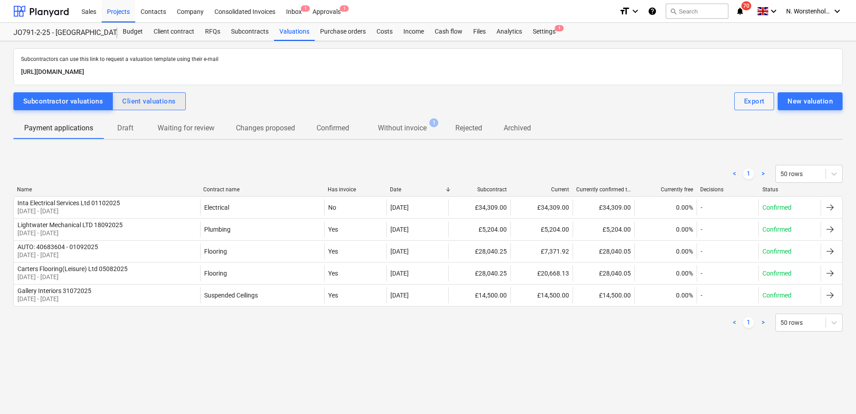
click at [155, 101] on div "Client valuations" at bounding box center [148, 101] width 53 height 12
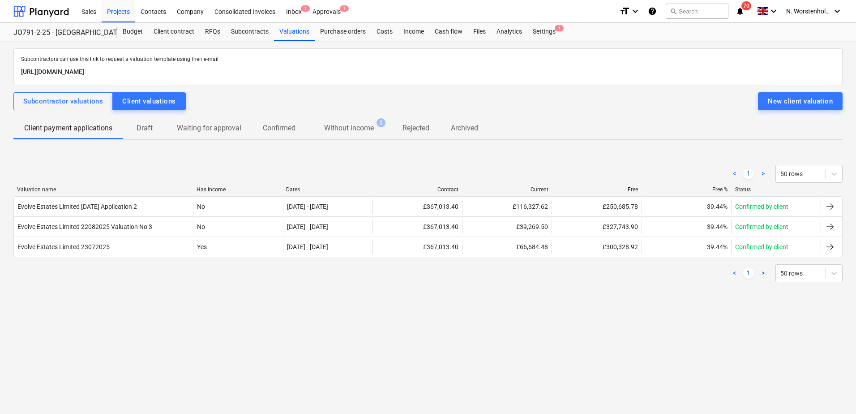
click at [147, 129] on p "Draft" at bounding box center [144, 128] width 21 height 11
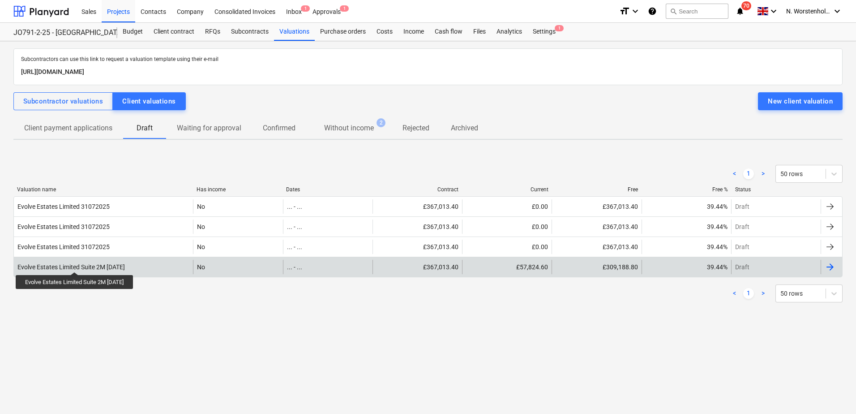
click at [82, 264] on div "Evolve Estates Limited Suite 2M [DATE]" at bounding box center [70, 266] width 107 height 7
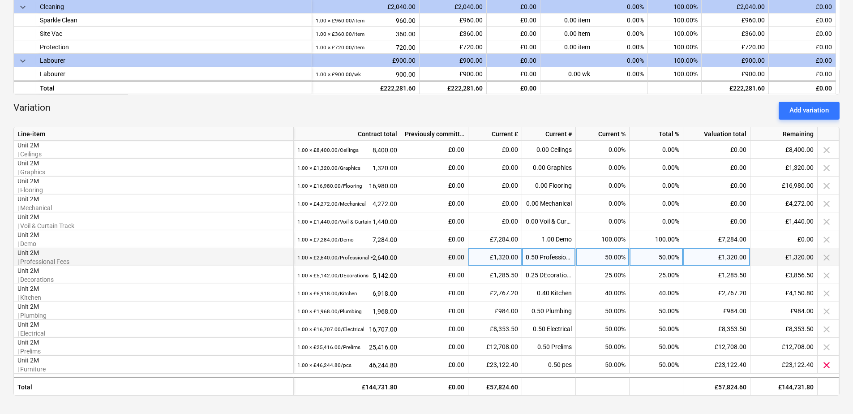
scroll to position [358, 0]
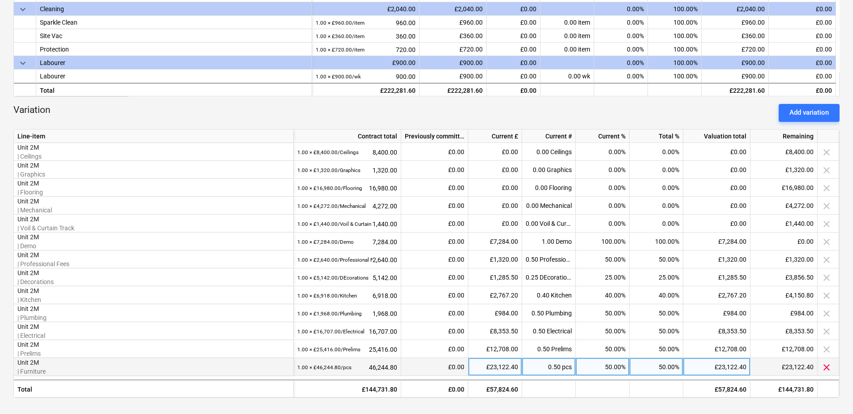
click at [35, 362] on p "Unit 2M" at bounding box center [153, 362] width 272 height 9
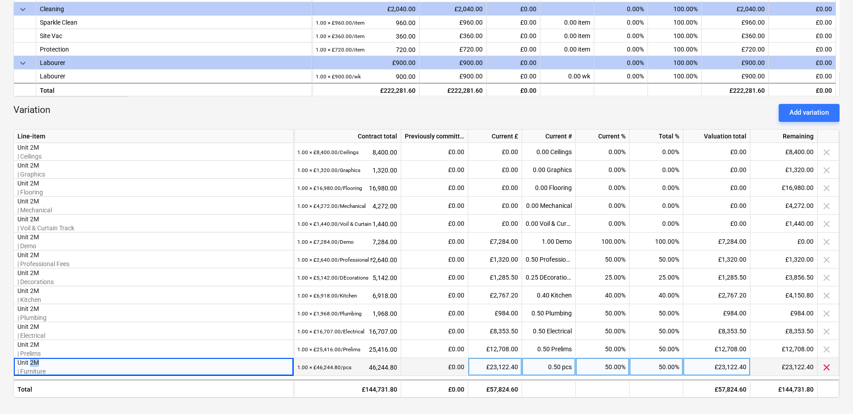
click at [35, 362] on p "Unit 2M" at bounding box center [153, 362] width 272 height 9
click at [368, 368] on div "1.00 × £46,244.80 / pcs 46,244.80" at bounding box center [347, 367] width 100 height 18
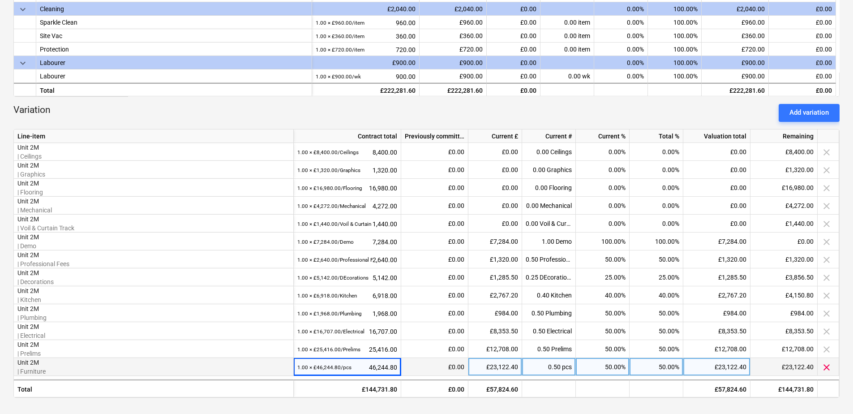
click at [380, 366] on div "1.00 × £46,244.80 / pcs 46,244.80" at bounding box center [347, 367] width 100 height 18
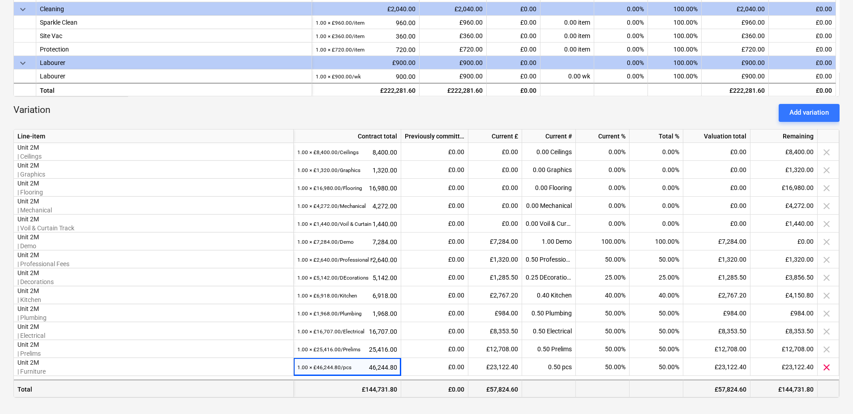
click at [562, 393] on div at bounding box center [549, 388] width 54 height 18
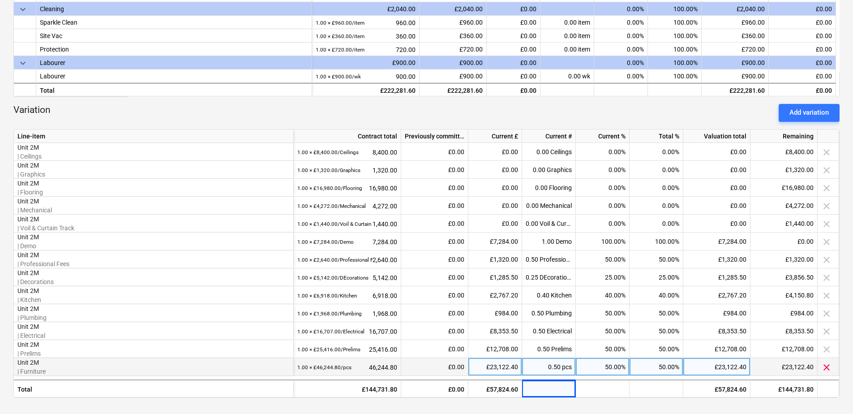
click at [652, 365] on div "50.00%" at bounding box center [657, 367] width 54 height 18
type input "0"
click at [825, 365] on span "clear" at bounding box center [826, 367] width 11 height 11
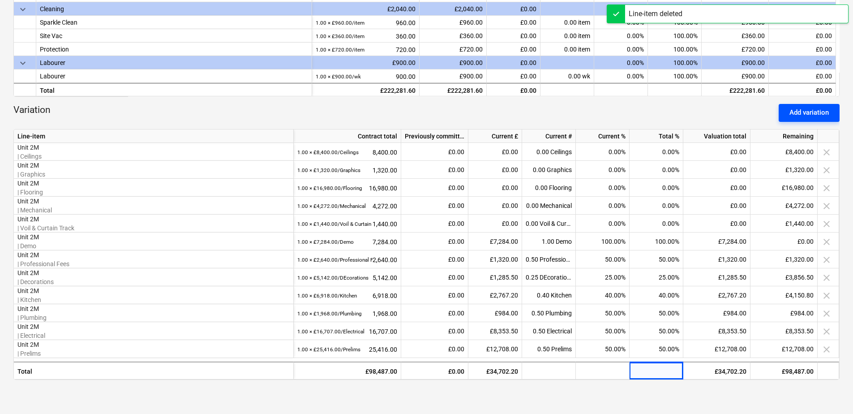
click at [799, 114] on div "Add variation" at bounding box center [809, 113] width 39 height 12
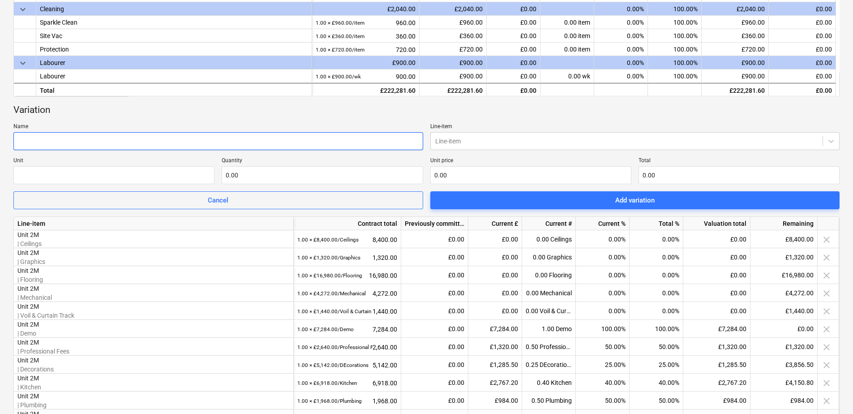
click at [114, 141] on input "text" at bounding box center [218, 141] width 410 height 18
type input "Unit 2M"
click at [432, 139] on div "Line-item" at bounding box center [627, 141] width 392 height 13
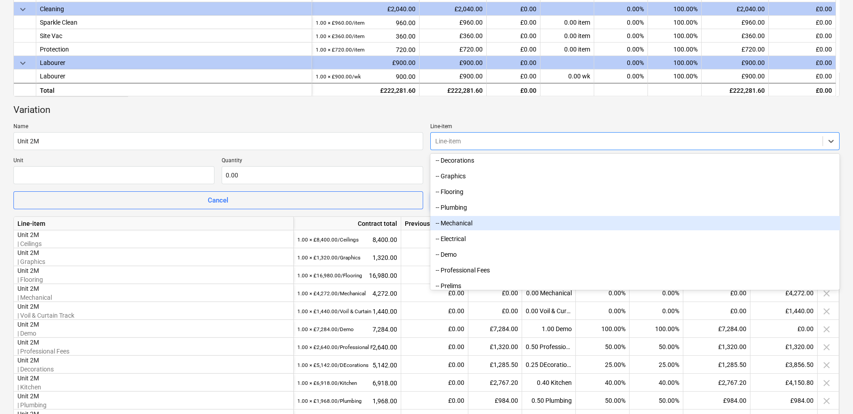
scroll to position [1872, 0]
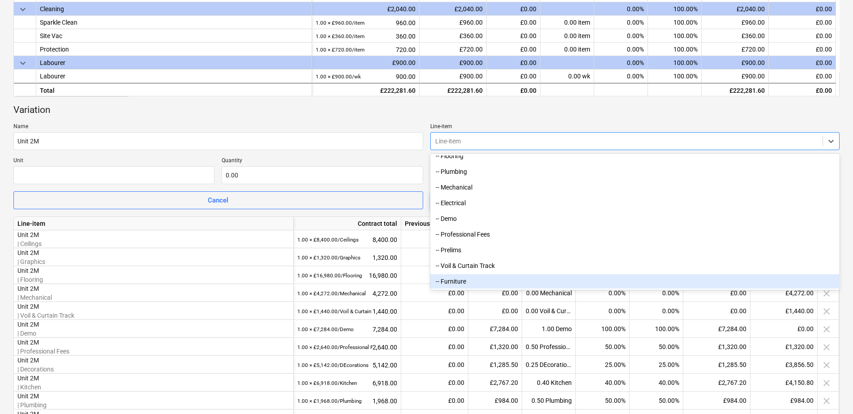
click at [447, 280] on div "-- Furniture" at bounding box center [635, 281] width 410 height 14
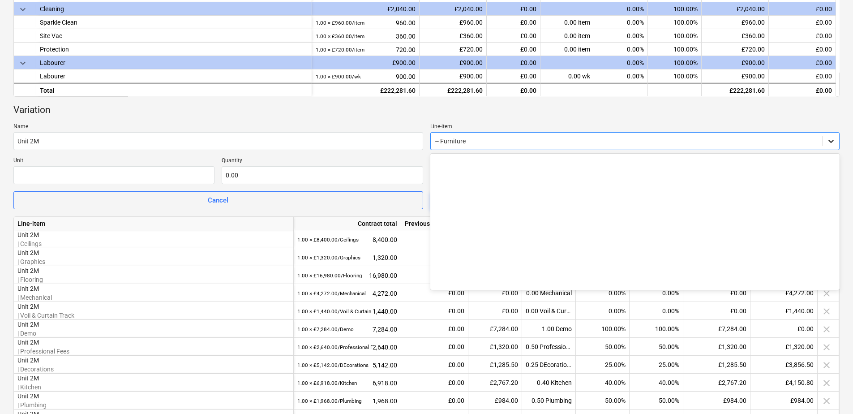
click at [835, 142] on div at bounding box center [831, 141] width 16 height 16
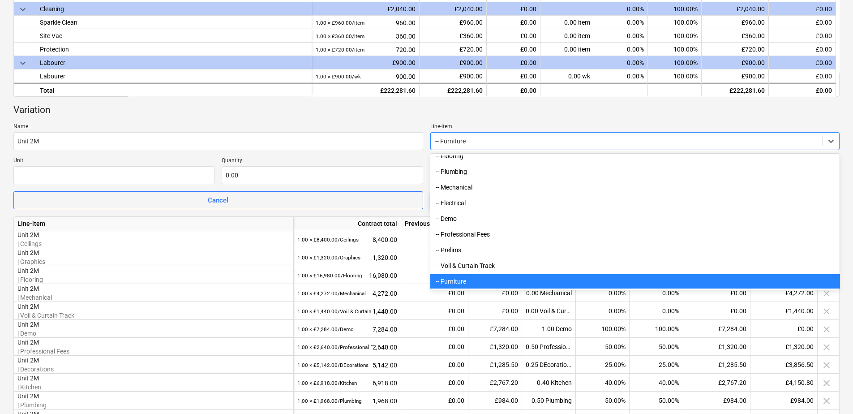
click at [468, 279] on div "-- Furniture" at bounding box center [635, 281] width 410 height 14
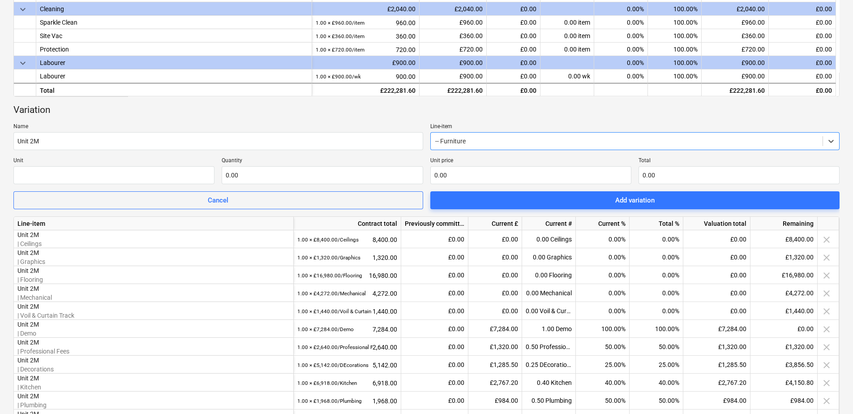
click at [478, 140] on div at bounding box center [626, 141] width 383 height 9
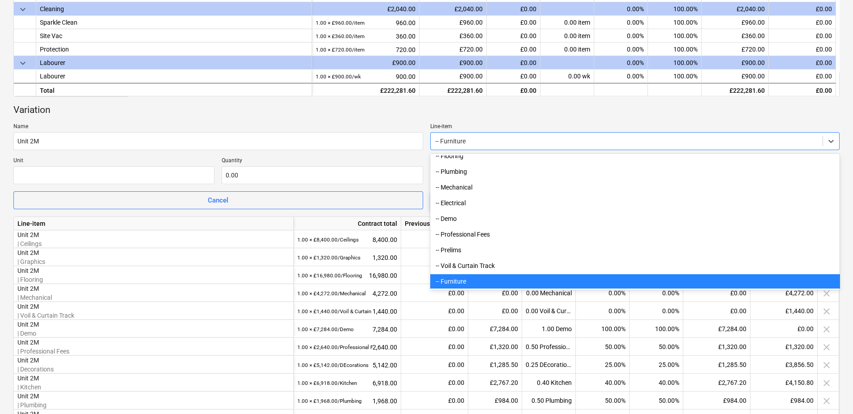
click at [477, 140] on div at bounding box center [626, 141] width 383 height 9
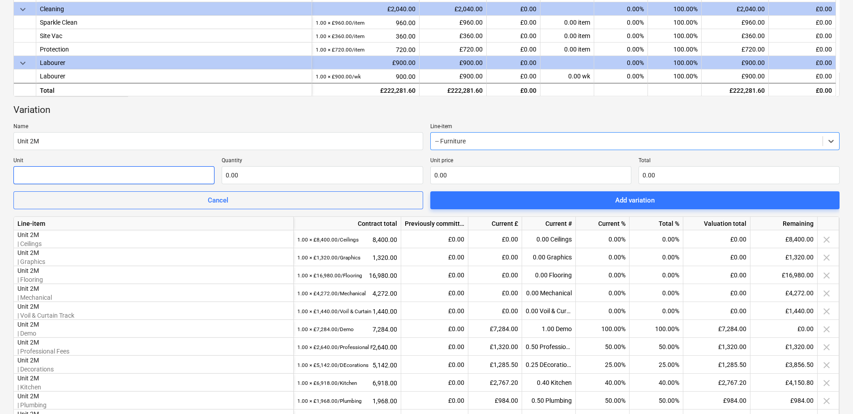
click at [120, 172] on input "text" at bounding box center [113, 175] width 201 height 18
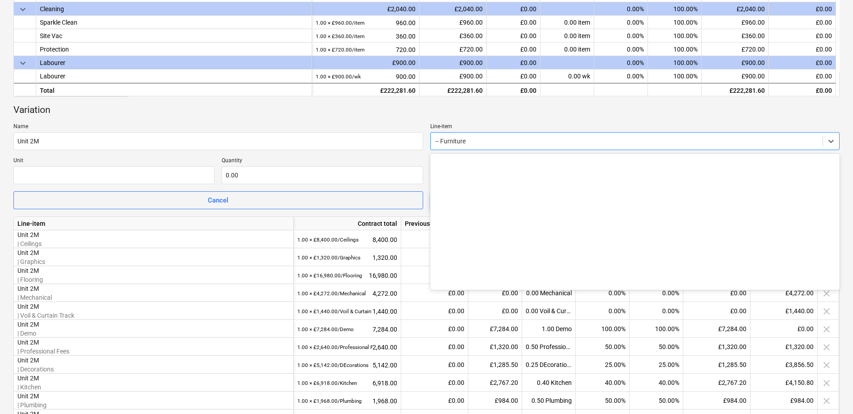
click at [436, 140] on div at bounding box center [626, 141] width 383 height 9
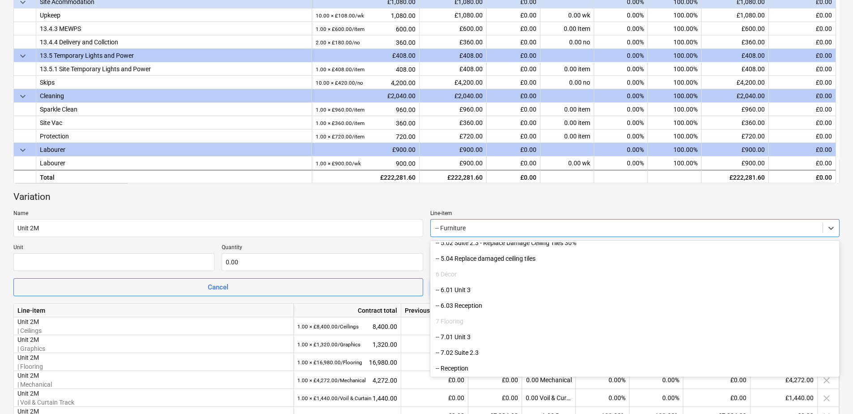
scroll to position [269, 0]
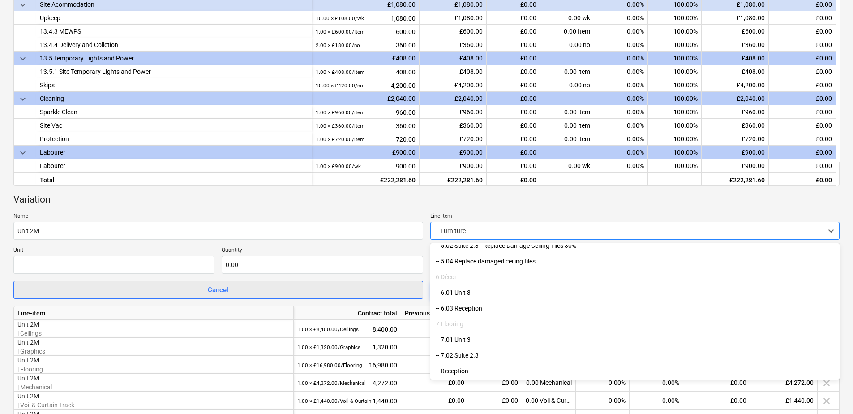
click at [253, 291] on span "Cancel" at bounding box center [218, 290] width 387 height 12
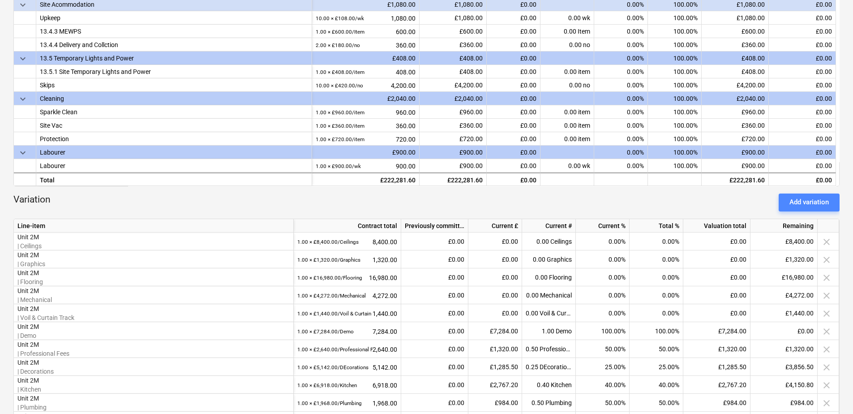
click at [791, 197] on div "Add variation" at bounding box center [809, 202] width 39 height 12
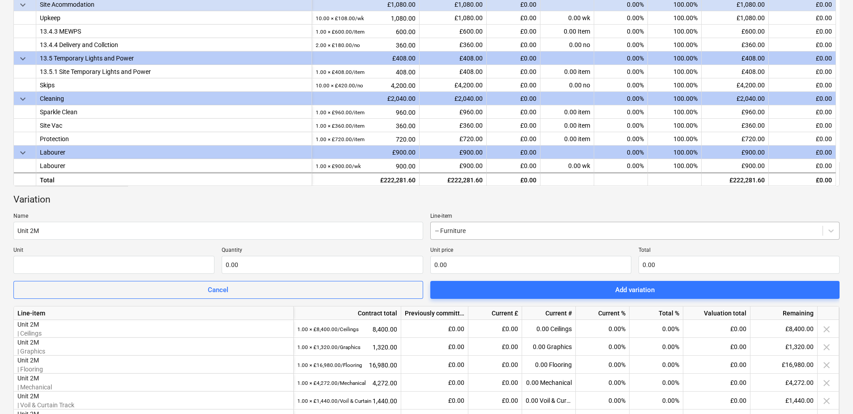
click at [477, 231] on div at bounding box center [626, 230] width 383 height 9
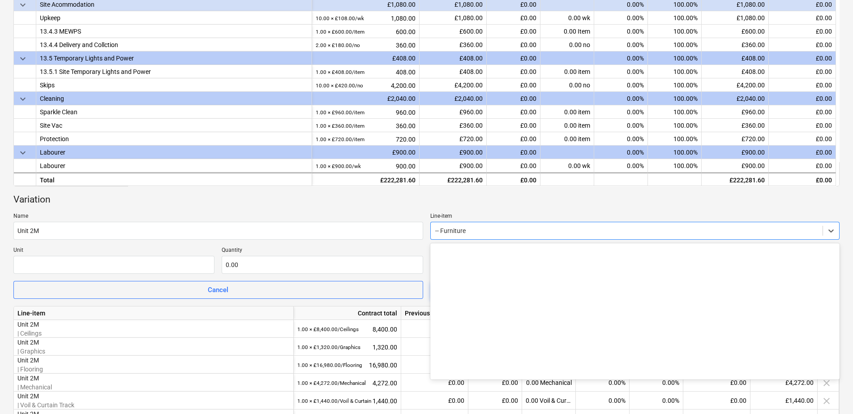
scroll to position [1872, 0]
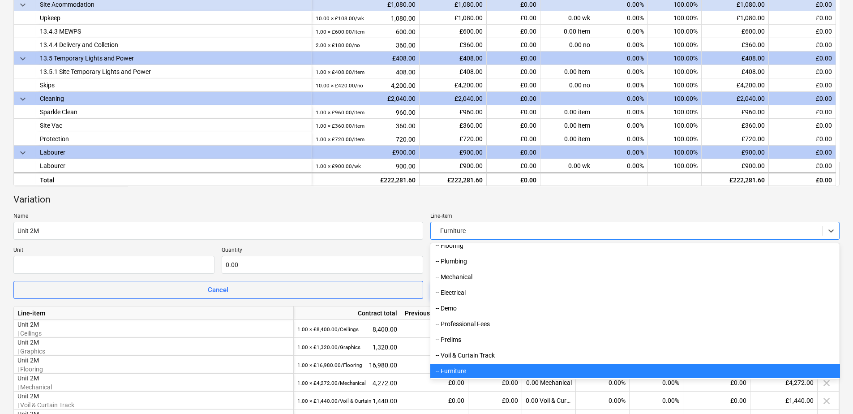
click at [463, 230] on div at bounding box center [626, 230] width 383 height 9
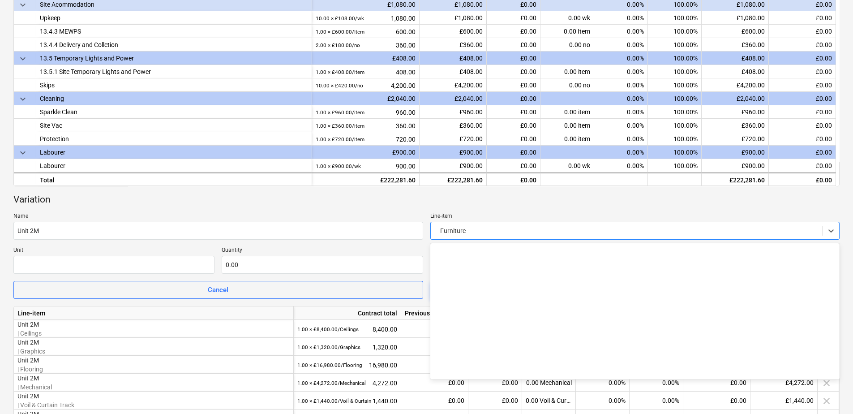
click at [494, 236] on div "-- Furniture" at bounding box center [627, 230] width 392 height 13
click at [488, 234] on div at bounding box center [626, 230] width 383 height 9
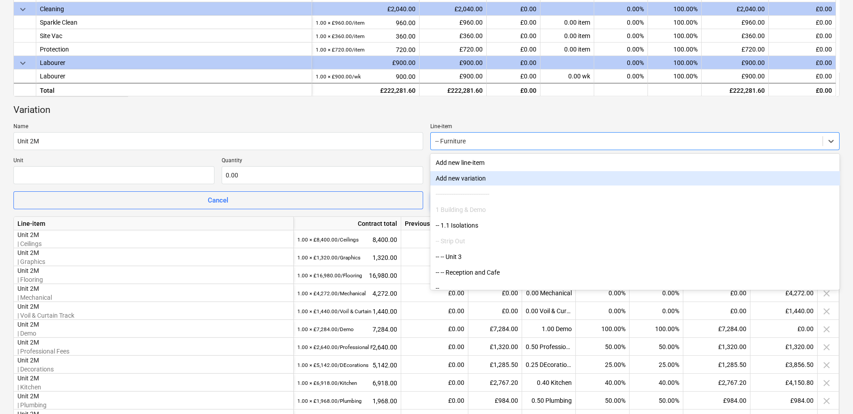
click at [457, 178] on div "Add new variation" at bounding box center [635, 178] width 410 height 14
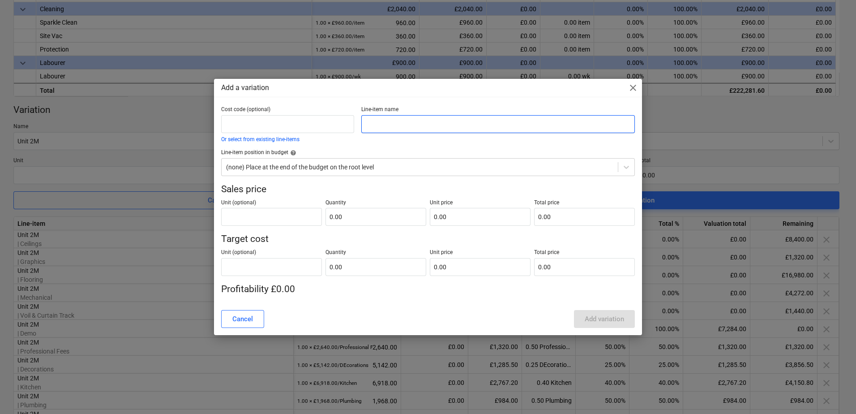
click at [380, 126] on input "text" at bounding box center [498, 124] width 274 height 18
type input "Furniture"
click at [278, 212] on input "text" at bounding box center [271, 217] width 101 height 18
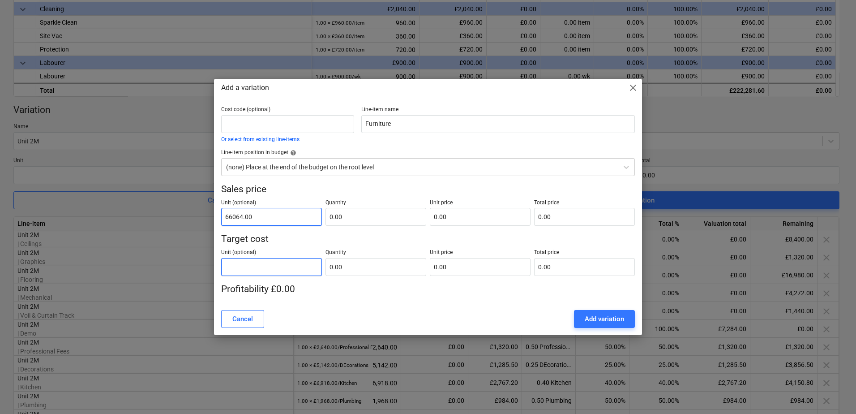
type input "66064.00"
click at [243, 269] on input "text" at bounding box center [271, 267] width 101 height 18
type input "46244.8"
click at [350, 218] on input "text" at bounding box center [376, 217] width 101 height 18
type input "1.00"
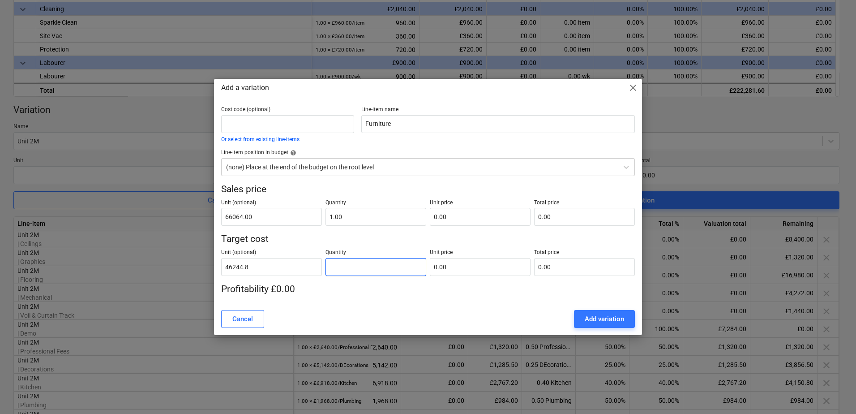
click at [363, 263] on input "text" at bounding box center [376, 267] width 101 height 18
type input "1"
type input "1.00"
click at [451, 215] on input "text" at bounding box center [480, 217] width 101 height 18
type input "0.00"
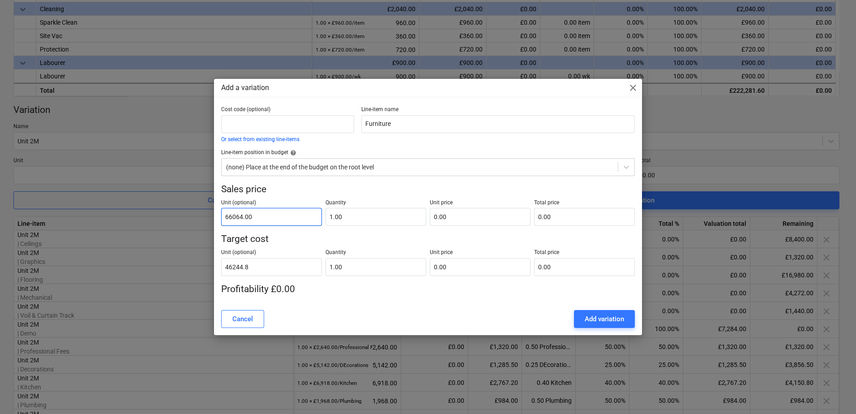
drag, startPoint x: 252, startPoint y: 216, endPoint x: 215, endPoint y: 215, distance: 37.6
click at [215, 215] on div "Cost code (optional) Or select from existing line-items Line-item name Furnitur…" at bounding box center [428, 204] width 428 height 197
click at [453, 214] on input "text" at bounding box center [480, 217] width 101 height 18
paste input "66064.00"
type input "66064.00"
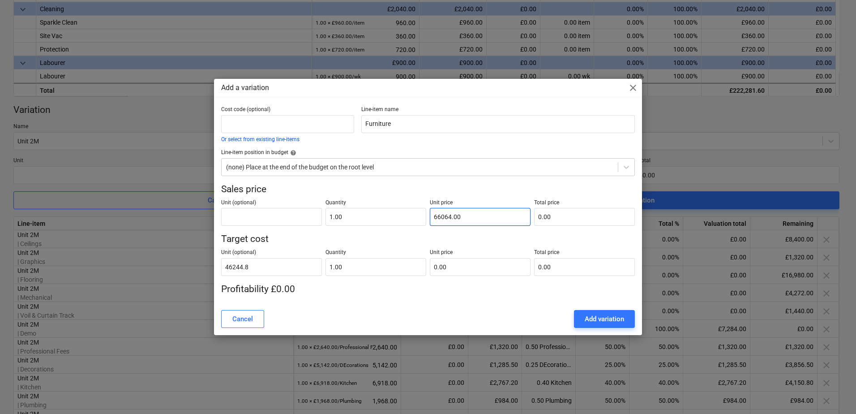
type input "66,064.00"
drag, startPoint x: 255, startPoint y: 269, endPoint x: 217, endPoint y: 266, distance: 37.7
click at [217, 266] on div "Cost code (optional) Or select from existing line-items Line-item name Furnitur…" at bounding box center [428, 204] width 428 height 197
click at [453, 264] on input "text" at bounding box center [480, 267] width 101 height 18
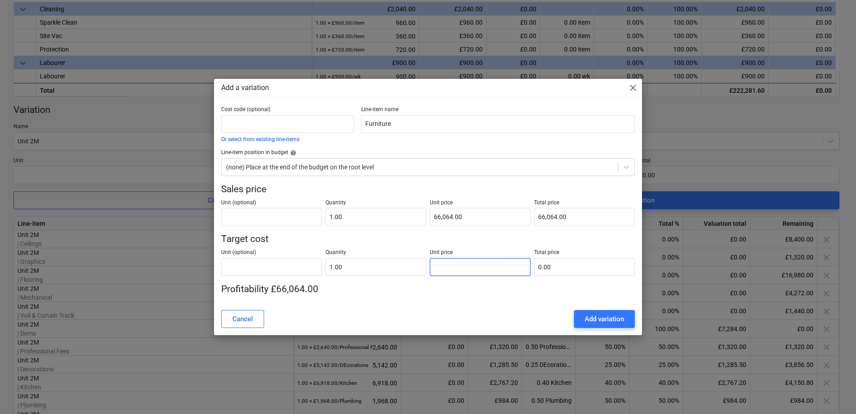
paste input "46244.8"
type input "46244.8"
type input "46,244.80"
click at [597, 323] on div "Add variation" at bounding box center [604, 319] width 39 height 12
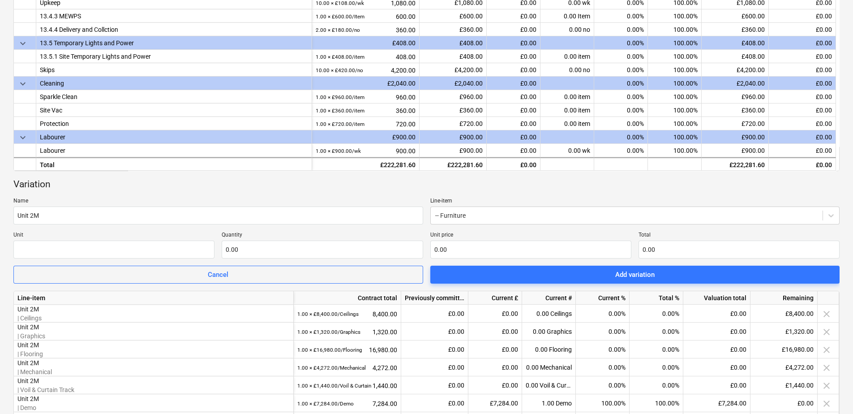
scroll to position [276, 0]
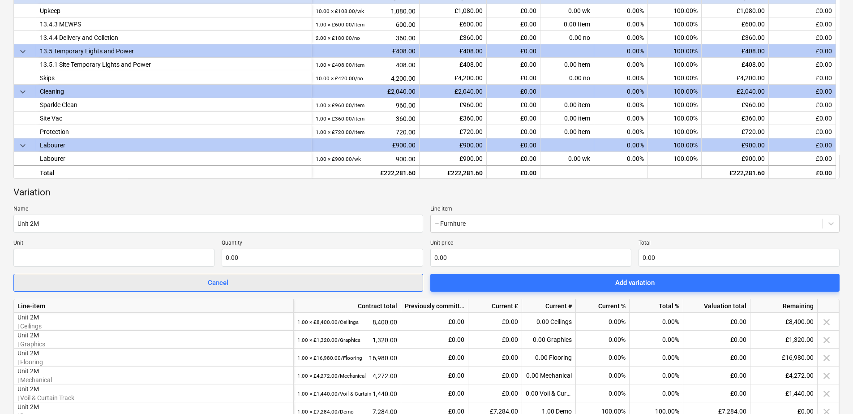
click at [219, 280] on div "Cancel" at bounding box center [218, 283] width 21 height 12
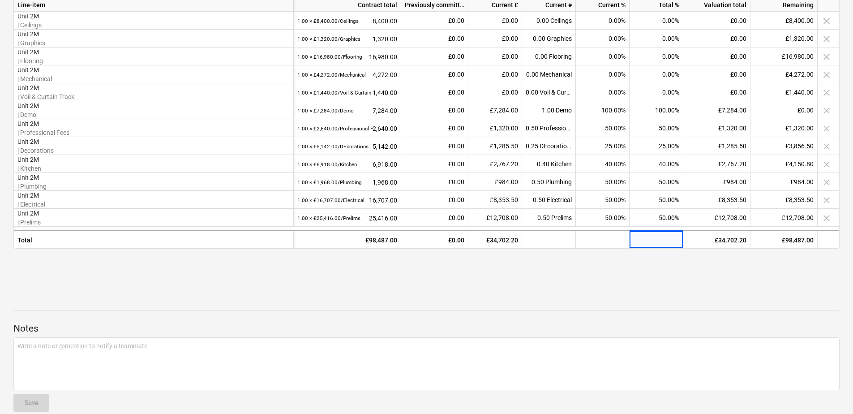
scroll to position [500, 0]
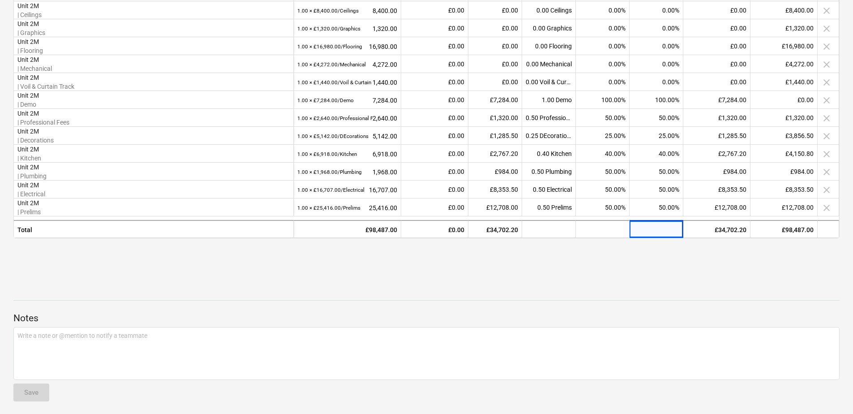
click at [580, 268] on div at bounding box center [426, 277] width 826 height 21
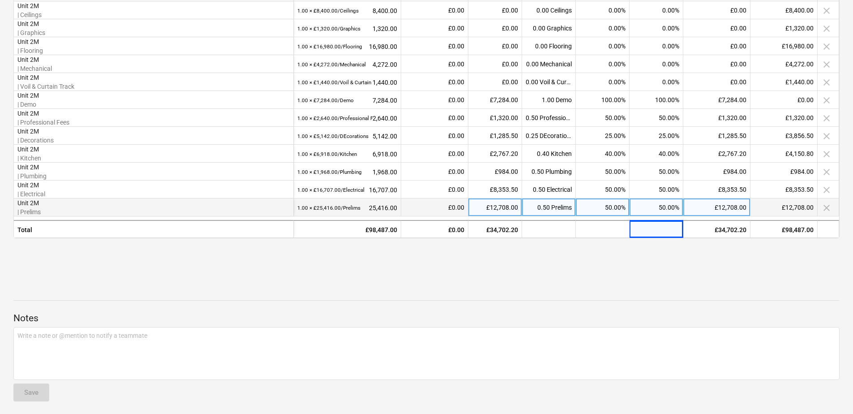
click at [86, 208] on p "| Prelims" at bounding box center [153, 211] width 272 height 9
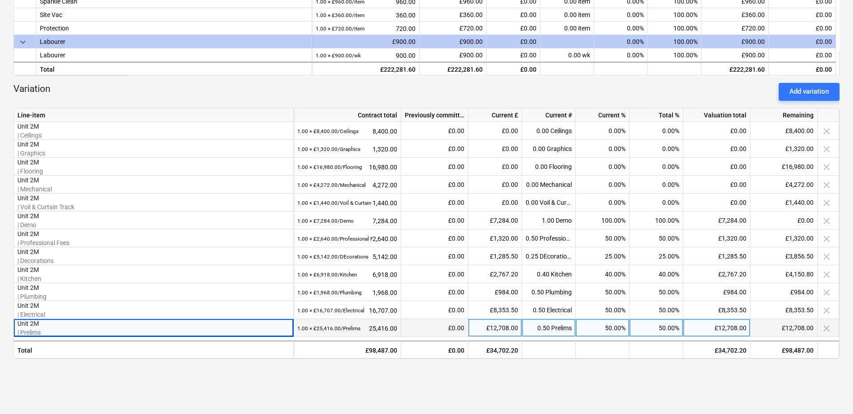
scroll to position [276, 0]
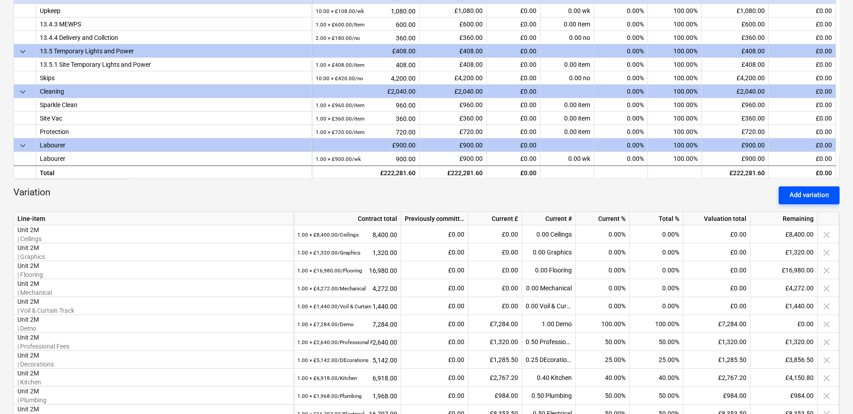
click at [799, 190] on div "Add variation" at bounding box center [809, 195] width 39 height 12
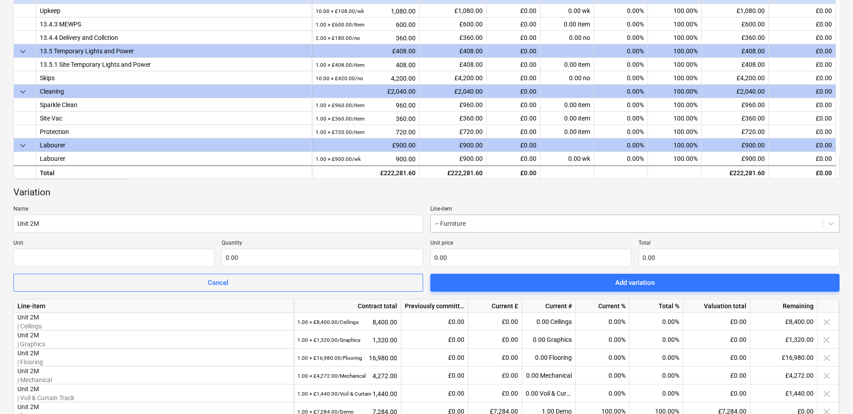
click at [467, 226] on div at bounding box center [626, 223] width 383 height 9
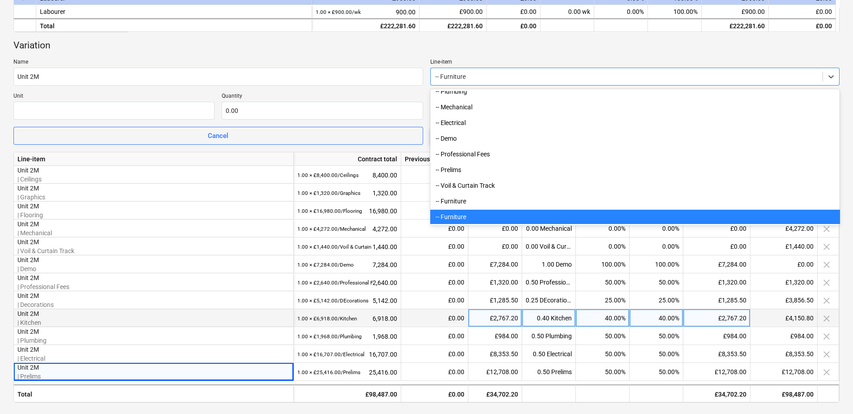
scroll to position [455, 0]
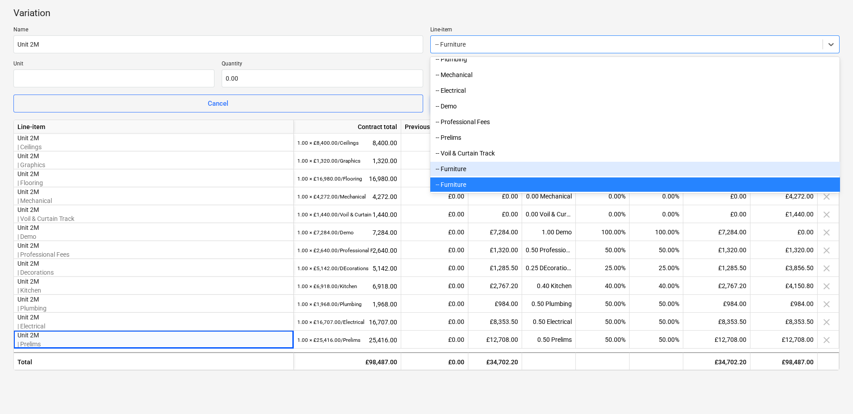
click at [452, 171] on div "-- Furniture" at bounding box center [635, 169] width 410 height 14
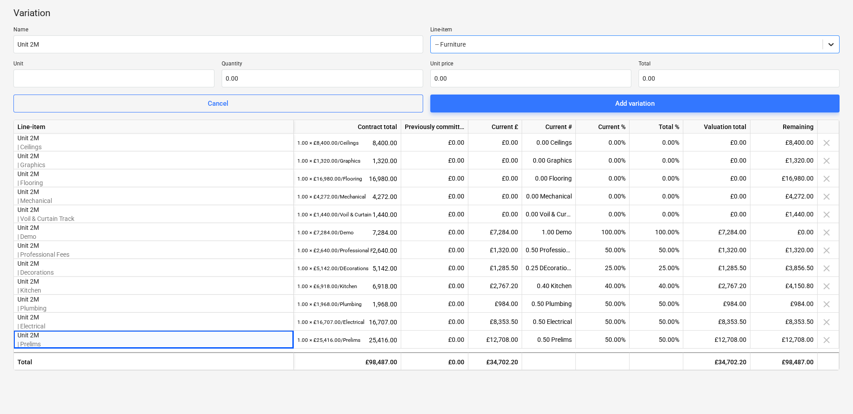
click at [827, 42] on icon at bounding box center [831, 44] width 9 height 9
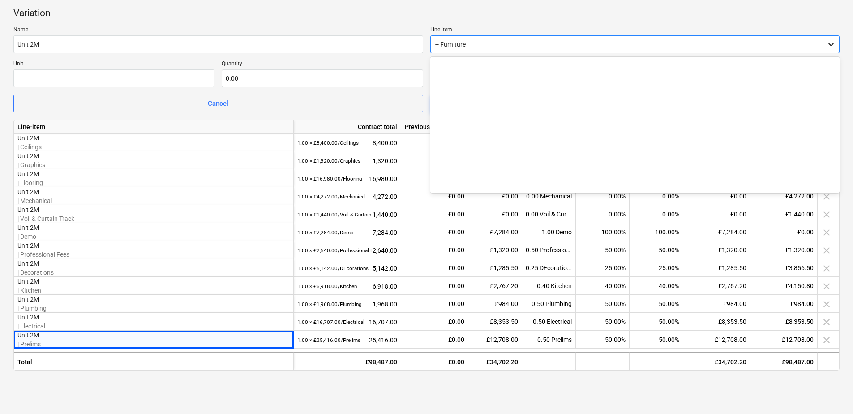
scroll to position [1888, 0]
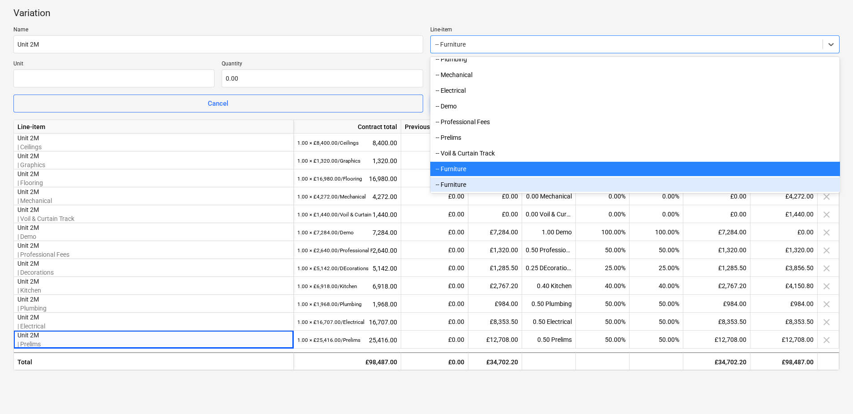
click at [457, 182] on div "-- Furniture" at bounding box center [635, 184] width 410 height 14
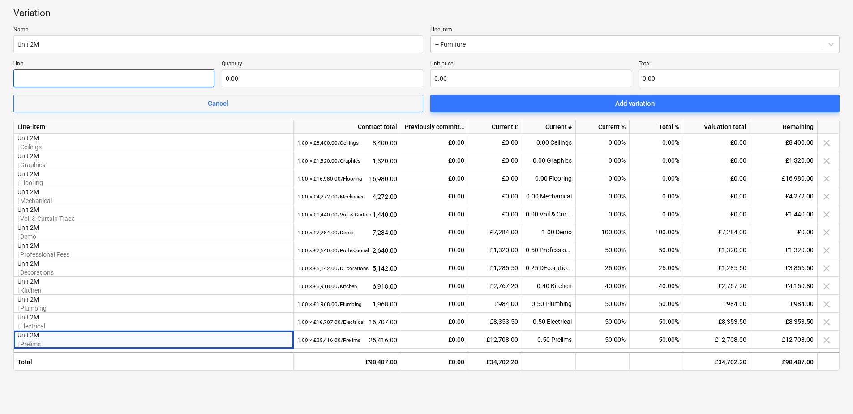
click at [127, 78] on input "text" at bounding box center [113, 78] width 201 height 18
click at [274, 78] on input "text" at bounding box center [322, 78] width 201 height 18
type input "1.00"
click at [478, 77] on input "text" at bounding box center [530, 78] width 201 height 18
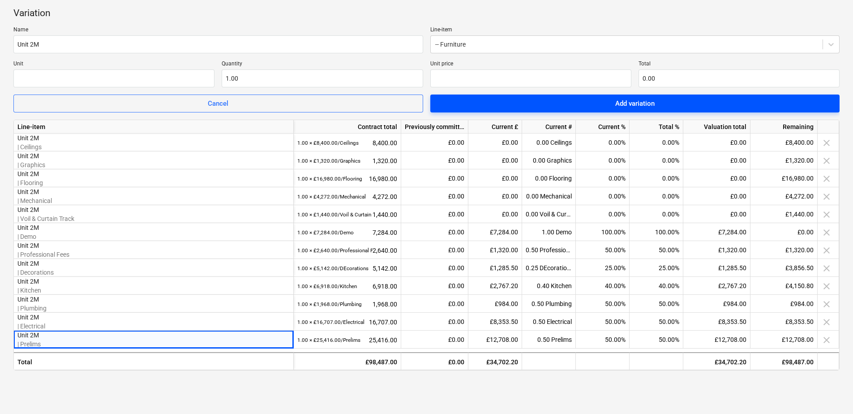
type input "0.00"
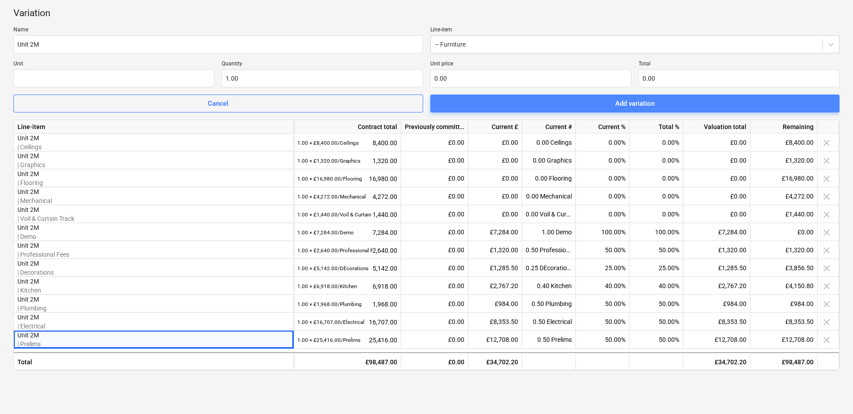
click at [630, 100] on div "Add variation" at bounding box center [634, 104] width 39 height 12
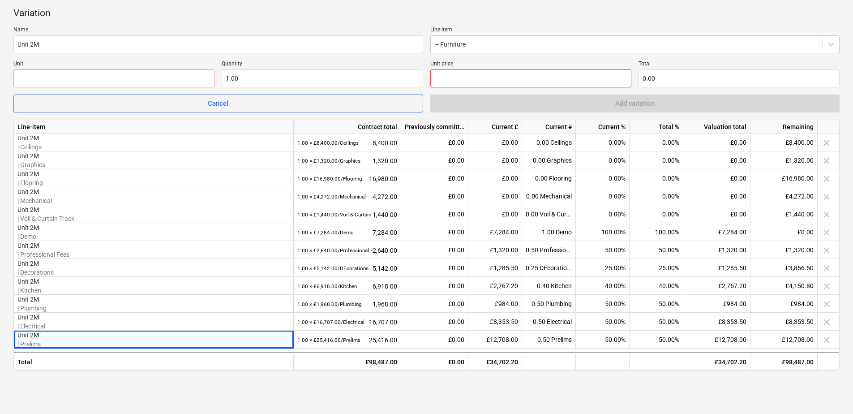
click at [481, 80] on input "text" at bounding box center [530, 78] width 201 height 18
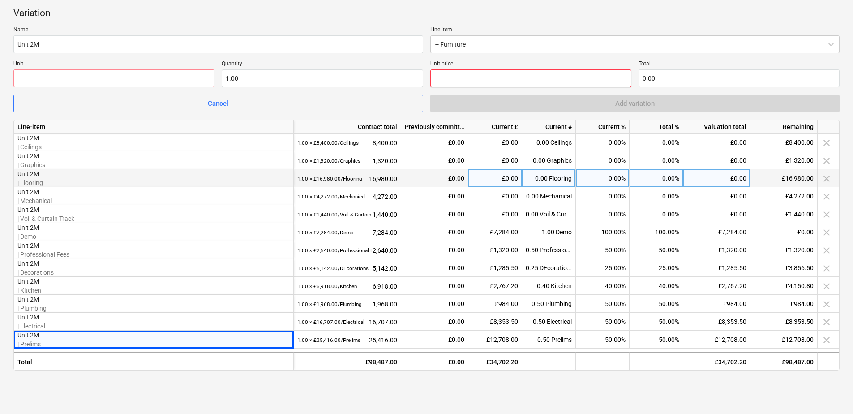
type input "6"
type input "6.00"
type input "66"
type input "66.00"
type input "660"
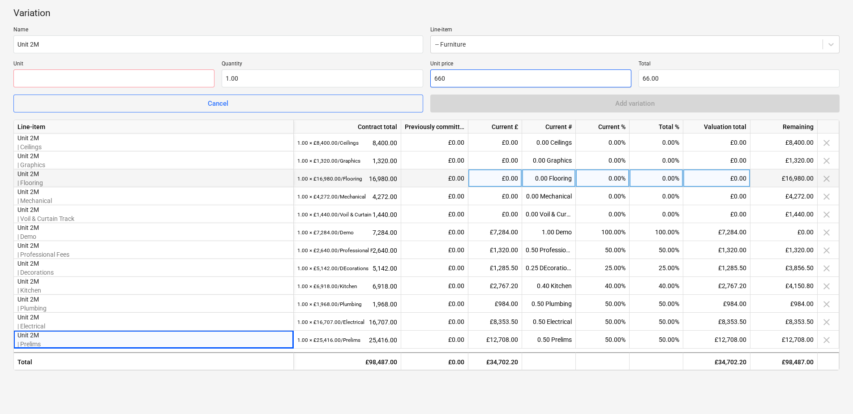
type input "660.00"
type input "6606"
type input "6,606.00"
type input "66064"
type input "66,064.00"
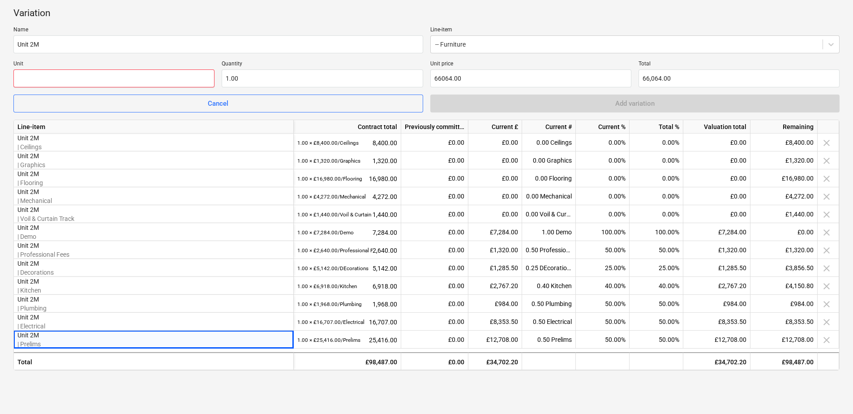
type input "66,064.00"
click at [160, 81] on input "text" at bounding box center [113, 78] width 201 height 18
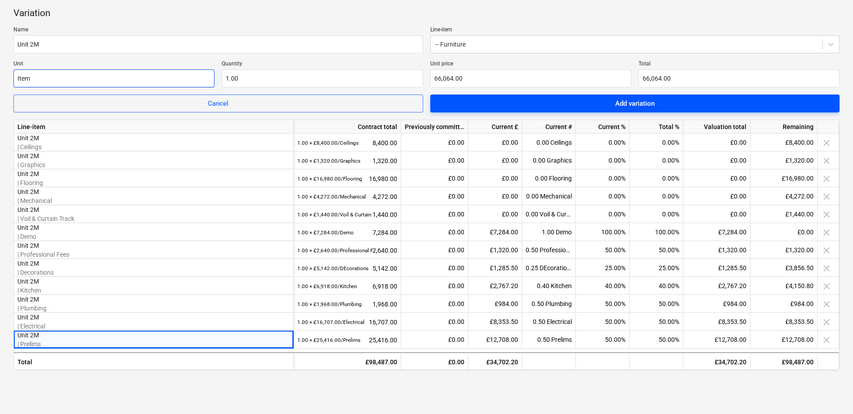
type input "Item"
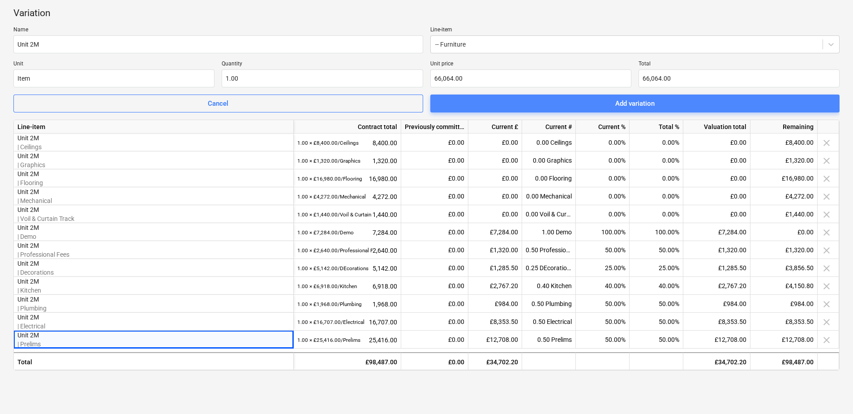
click at [608, 102] on span "Add variation" at bounding box center [635, 104] width 388 height 12
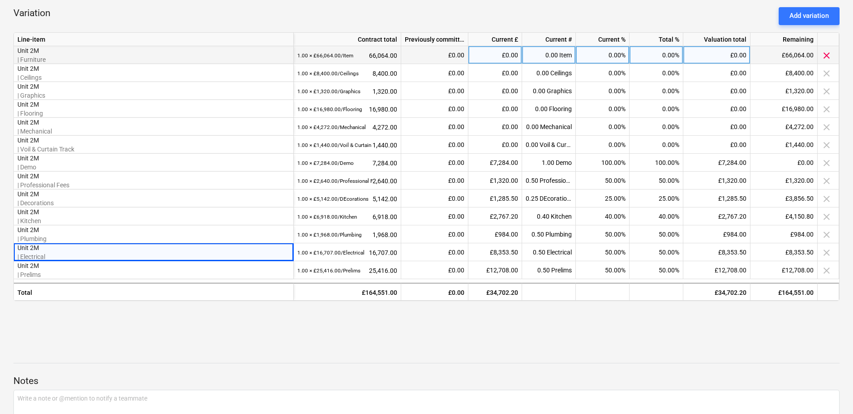
click at [600, 53] on div "0.00%" at bounding box center [603, 55] width 54 height 18
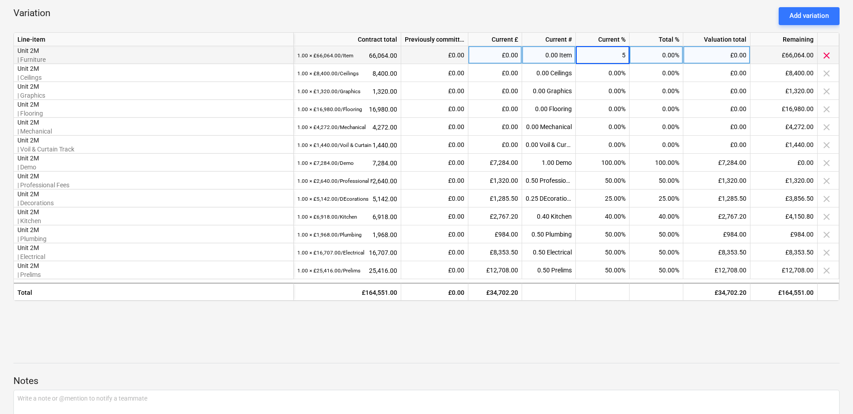
type input "50"
click at [650, 332] on div at bounding box center [426, 340] width 826 height 21
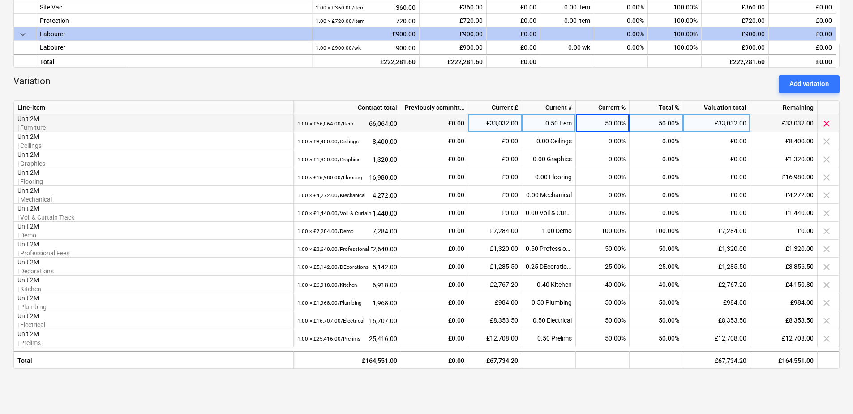
scroll to position [403, 0]
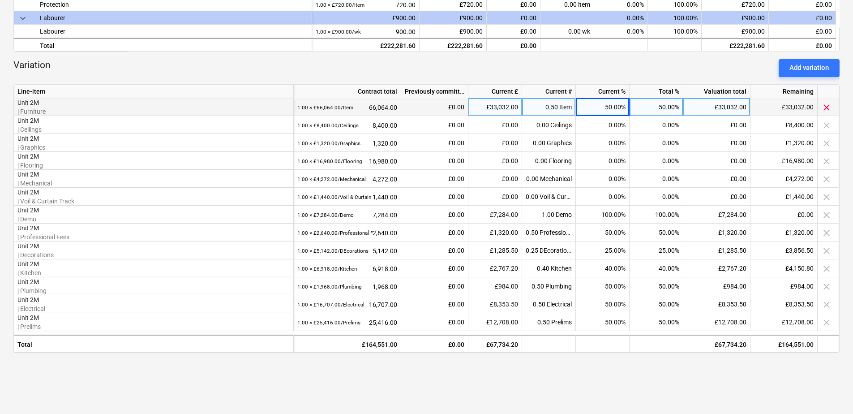
click at [683, 358] on div "keyboard_arrow_down Line-item Contract total Previously committed Current £ Cur…" at bounding box center [426, 68] width 826 height 612
click at [673, 364] on div "keyboard_arrow_down Line-item Contract total Previously committed Current £ Cur…" at bounding box center [426, 68] width 826 height 612
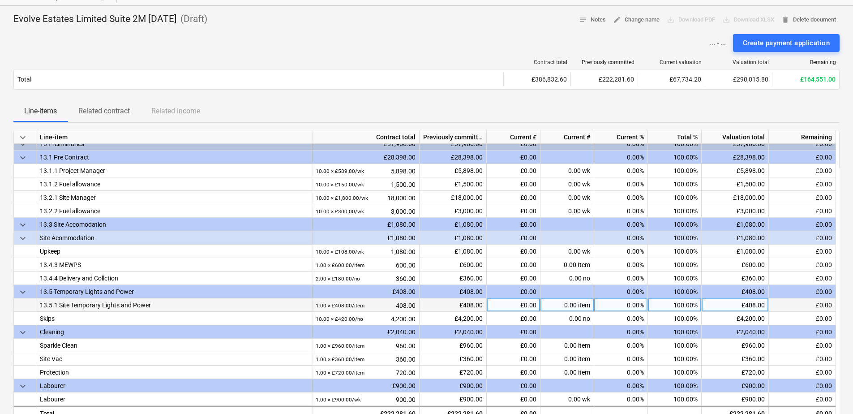
scroll to position [0, 0]
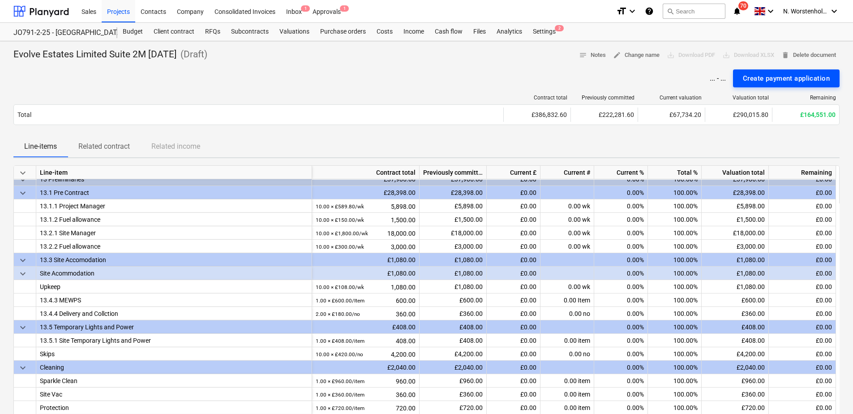
click at [769, 80] on div "Create payment application" at bounding box center [786, 79] width 87 height 12
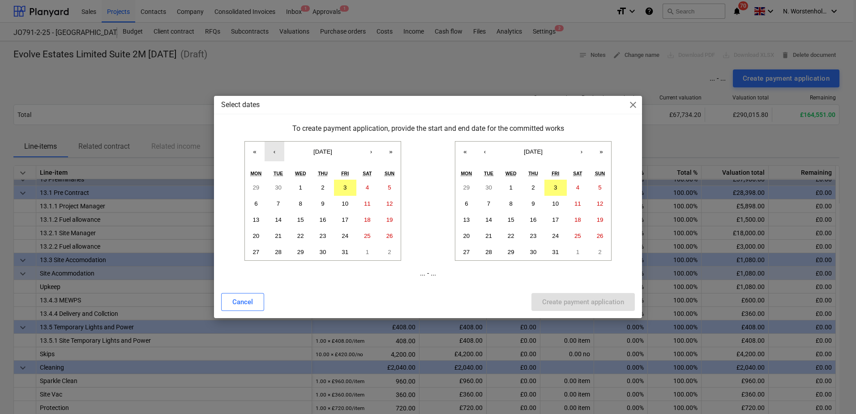
click at [270, 151] on button "‹" at bounding box center [275, 152] width 20 height 20
click at [273, 158] on button "‹" at bounding box center [275, 152] width 20 height 20
click at [370, 151] on button "›" at bounding box center [371, 152] width 20 height 20
click at [253, 185] on button "1" at bounding box center [256, 188] width 22 height 16
click at [552, 189] on button "3" at bounding box center [556, 188] width 22 height 16
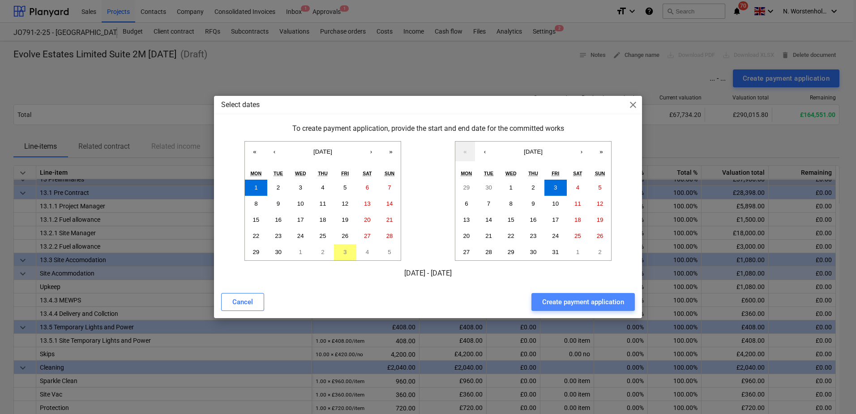
click at [575, 301] on div "Create payment application" at bounding box center [583, 302] width 82 height 12
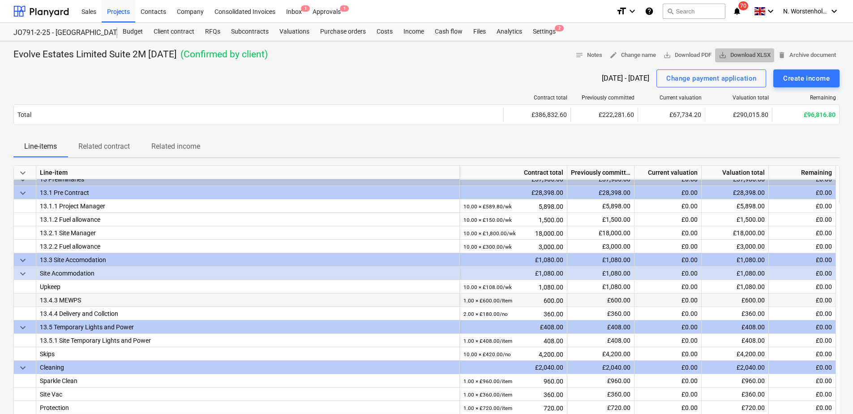
click at [739, 55] on span "save_alt Download XLSX" at bounding box center [745, 55] width 52 height 10
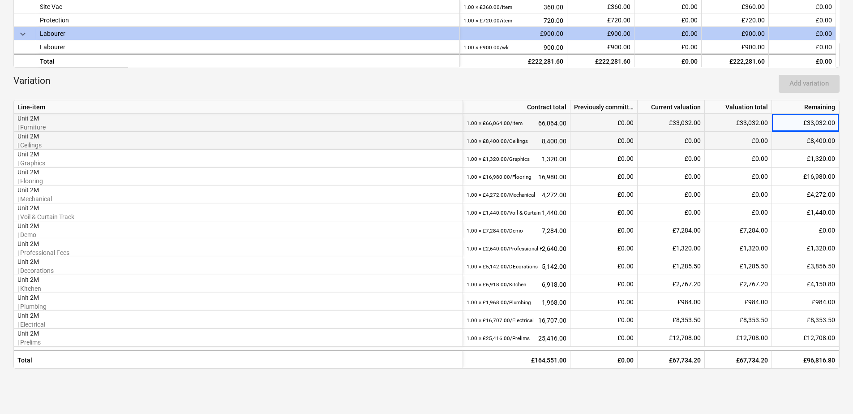
scroll to position [403, 0]
